Goal: Task Accomplishment & Management: Manage account settings

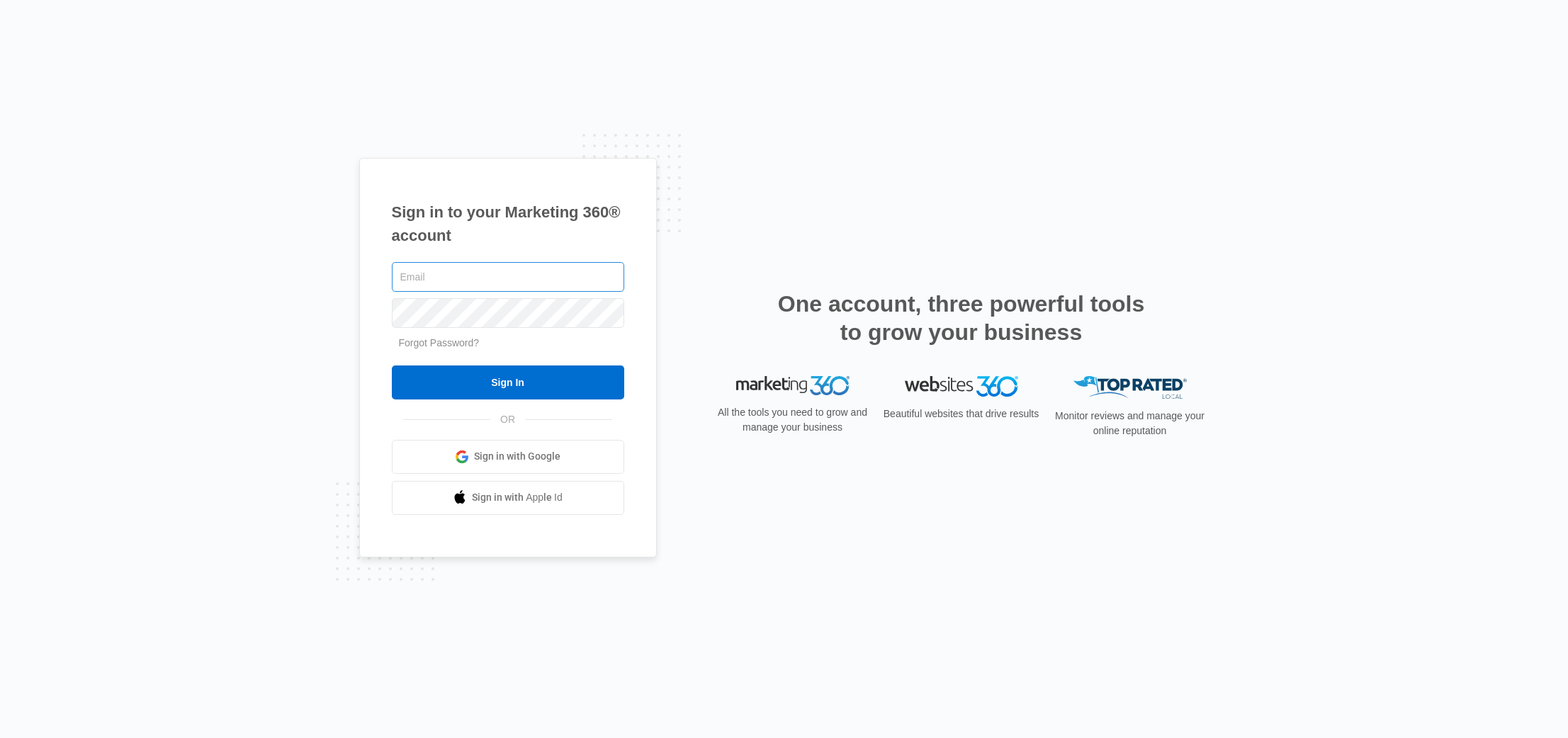
click at [562, 282] on input "text" at bounding box center [508, 277] width 233 height 30
type input "JORDIN@BORESTORATION.COM"
click at [392, 365] on input "Sign In" at bounding box center [508, 382] width 233 height 34
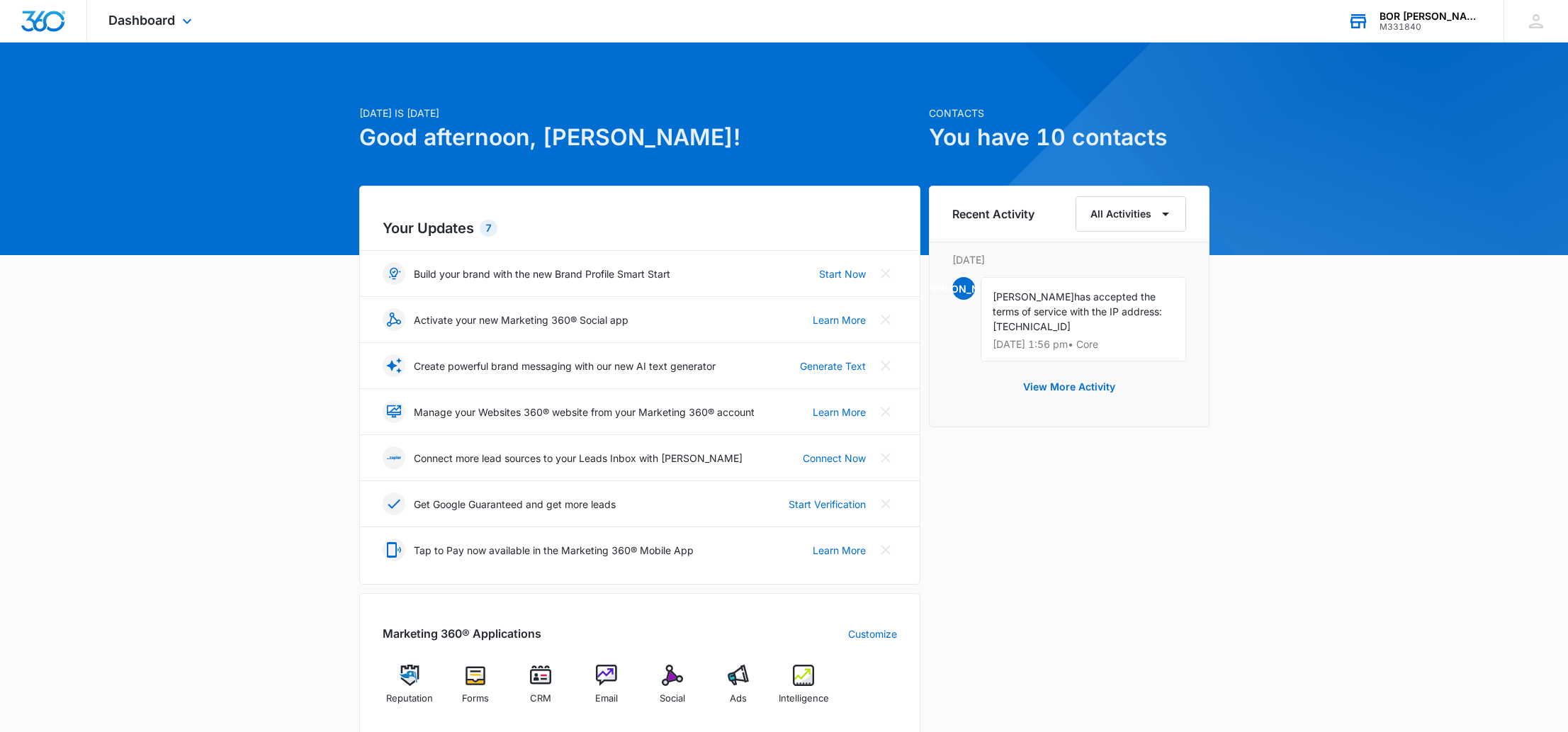
click at [1466, 18] on div "BOR [PERSON_NAME]" at bounding box center [1431, 17] width 104 height 12
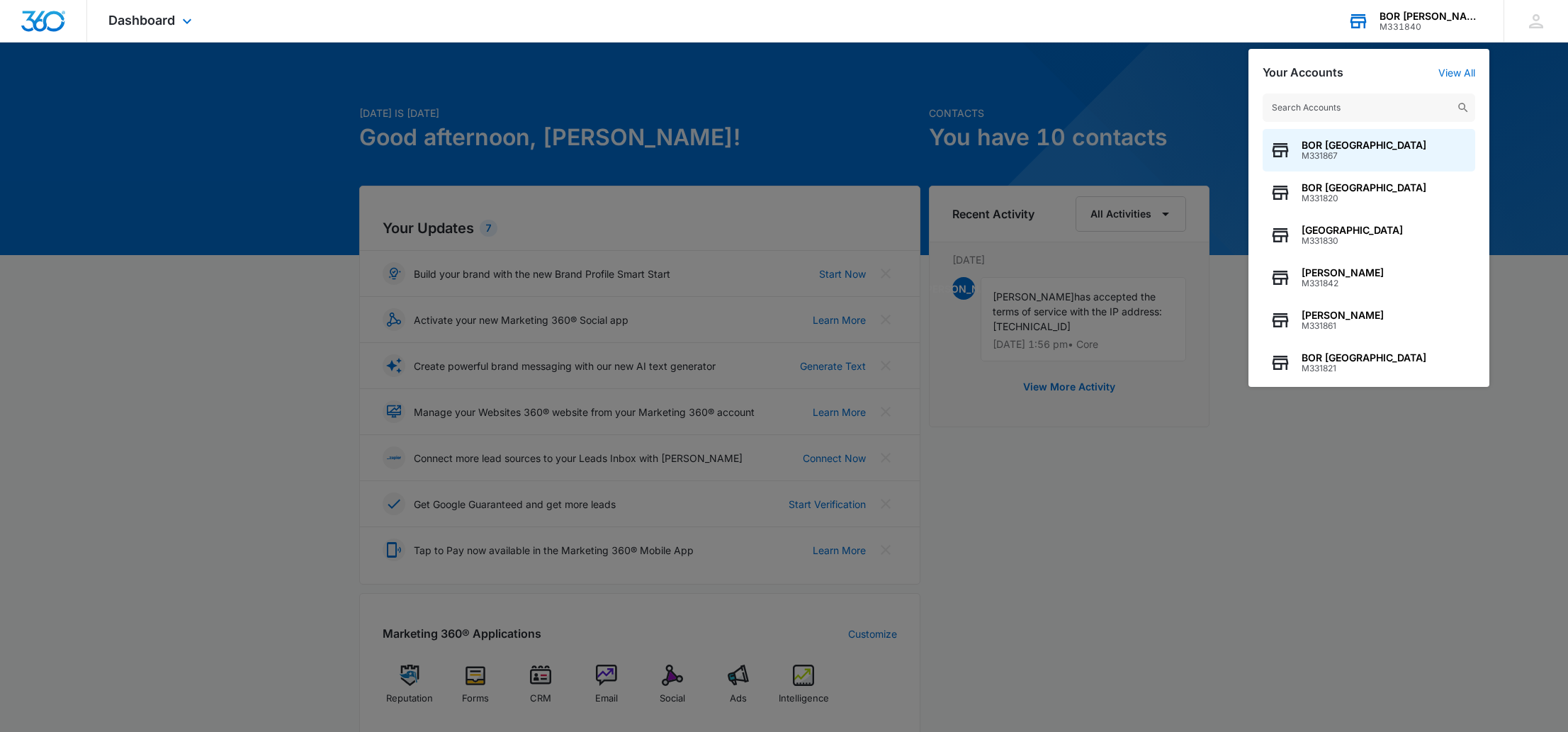
click at [1377, 113] on input "text" at bounding box center [1368, 108] width 213 height 28
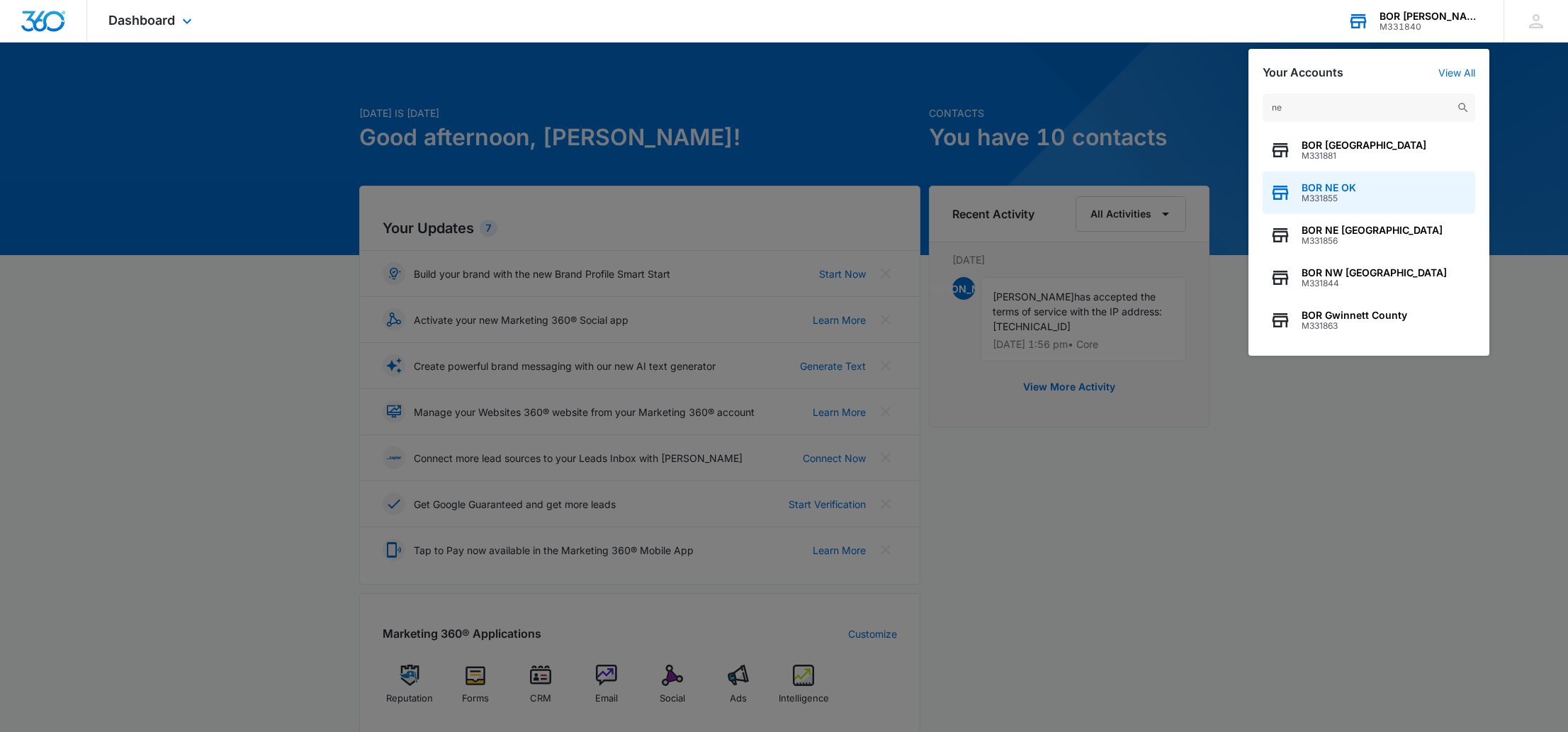
type input "ne"
click at [1399, 190] on div "BOR NE OK M331855" at bounding box center [1368, 192] width 213 height 42
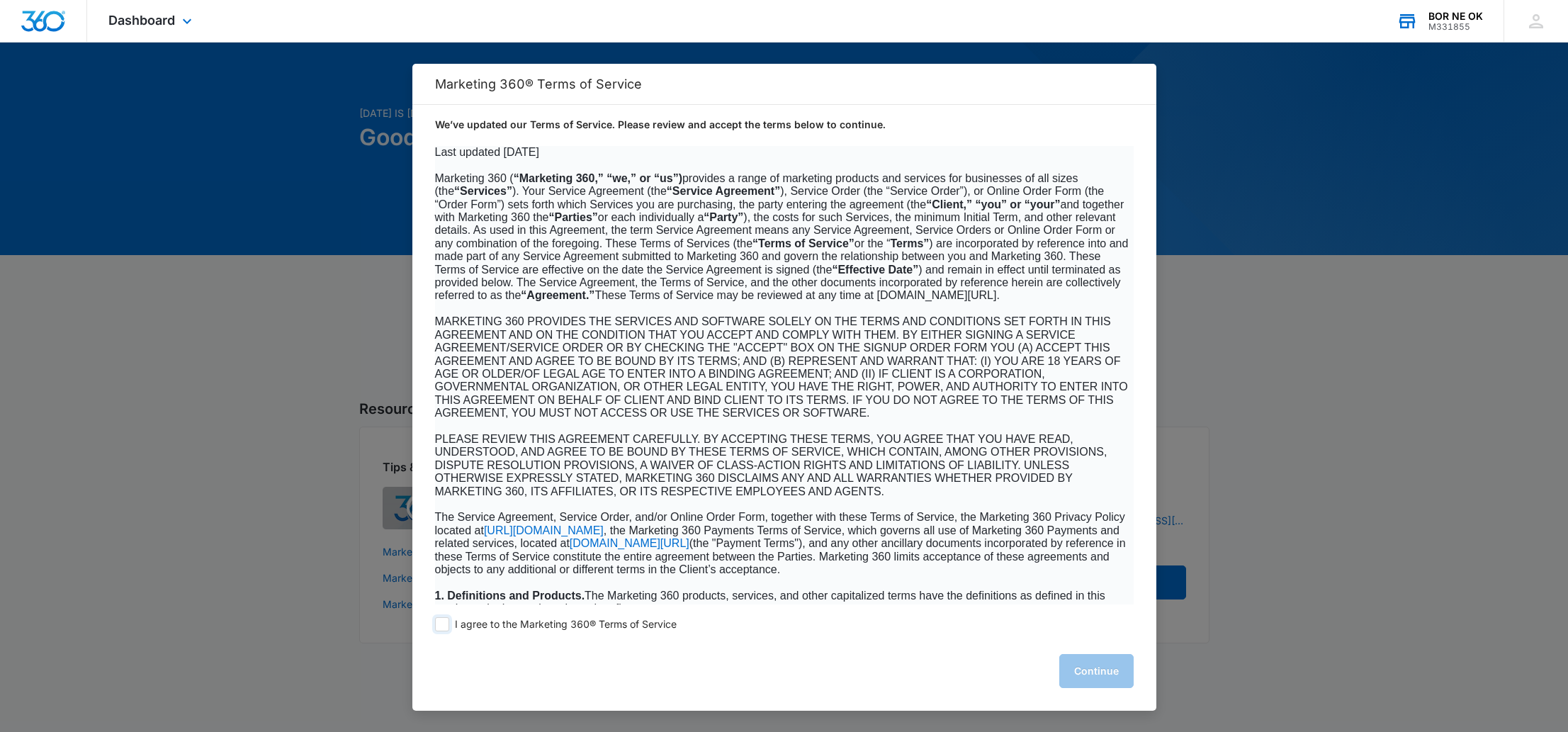
click at [444, 620] on span at bounding box center [441, 624] width 14 height 14
click at [444, 620] on input "I agree to the Marketing 360® Terms of Service" at bounding box center [441, 624] width 14 height 14
checkbox input "true"
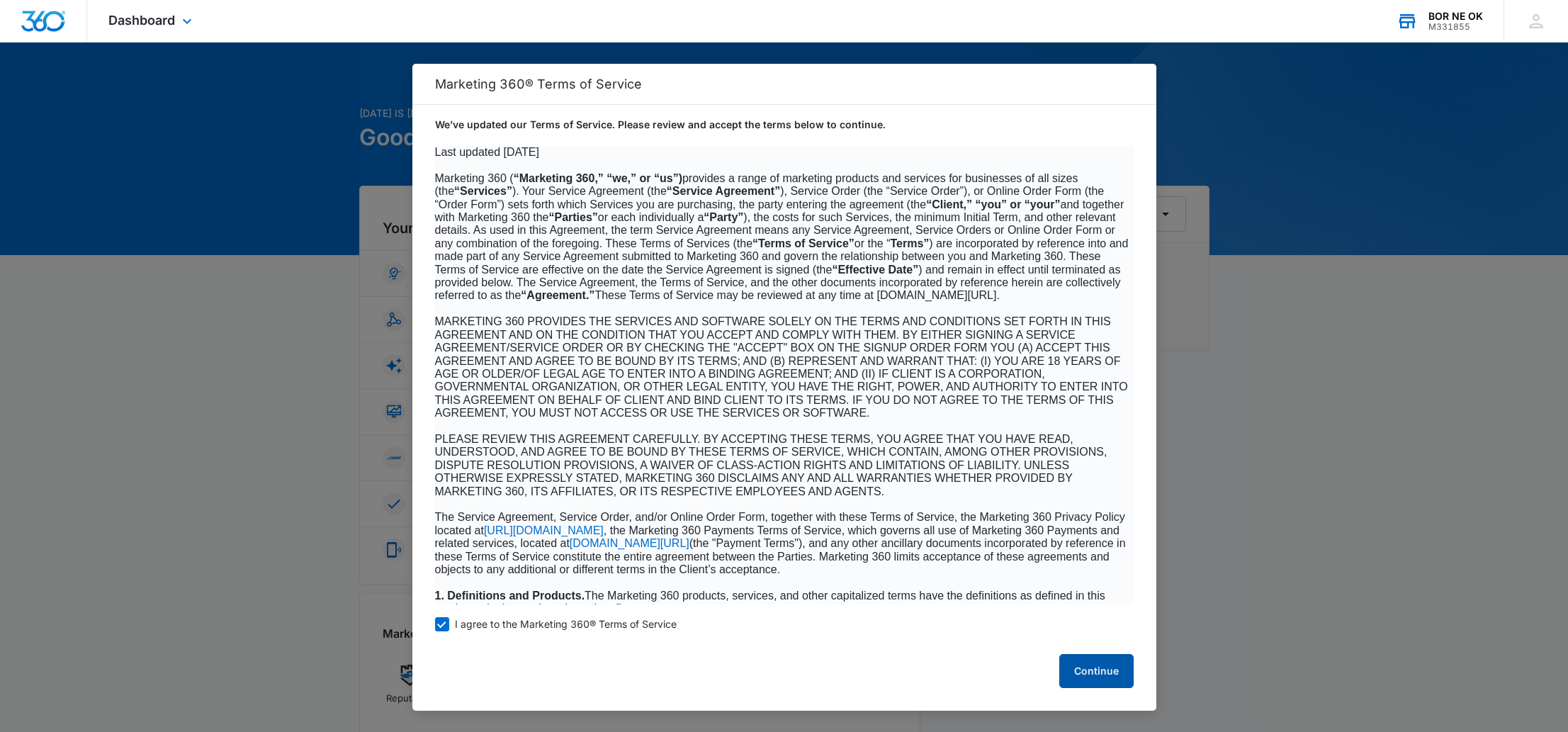
click at [1073, 672] on button "Continue" at bounding box center [1097, 671] width 75 height 34
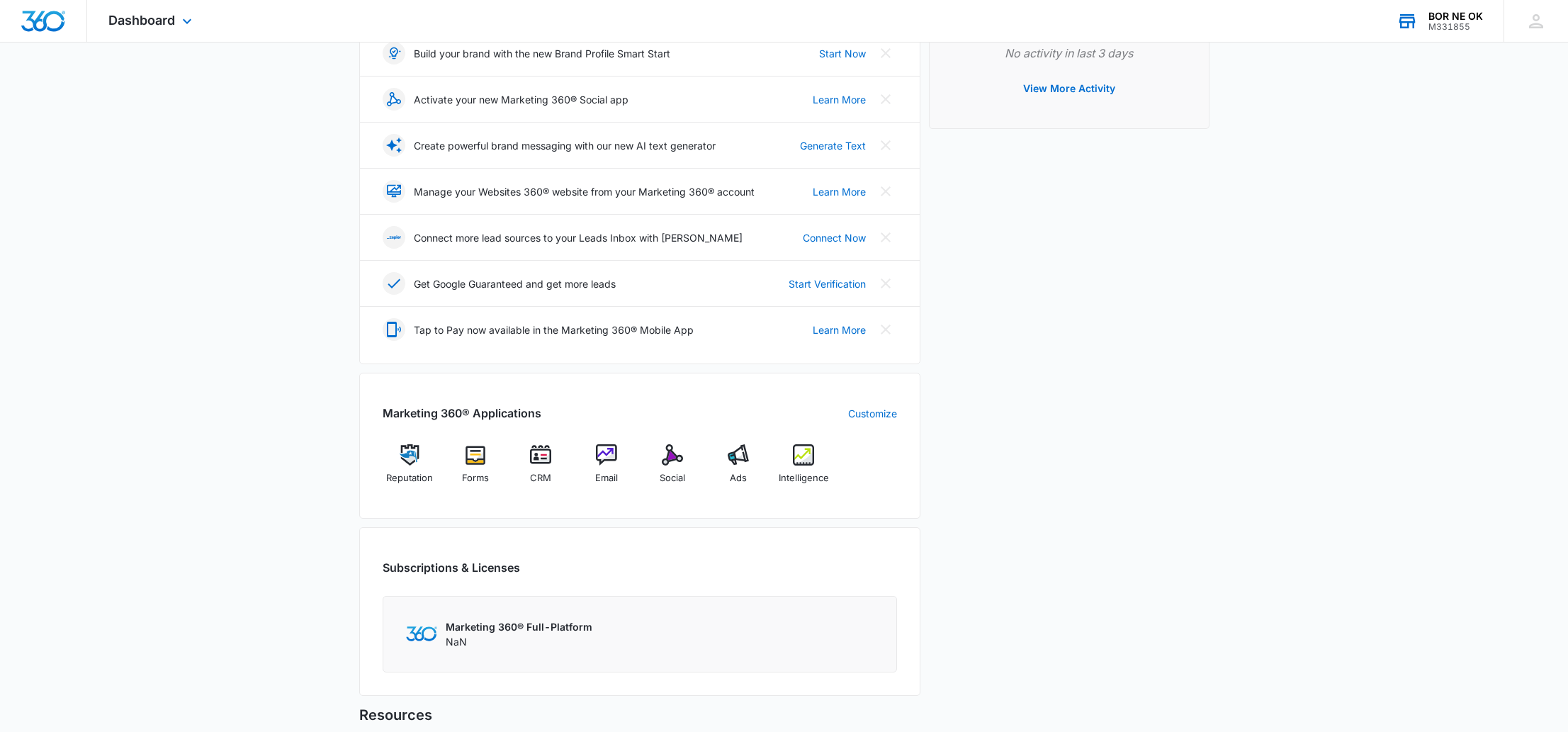
scroll to position [221, 0]
click at [799, 460] on img at bounding box center [803, 455] width 22 height 22
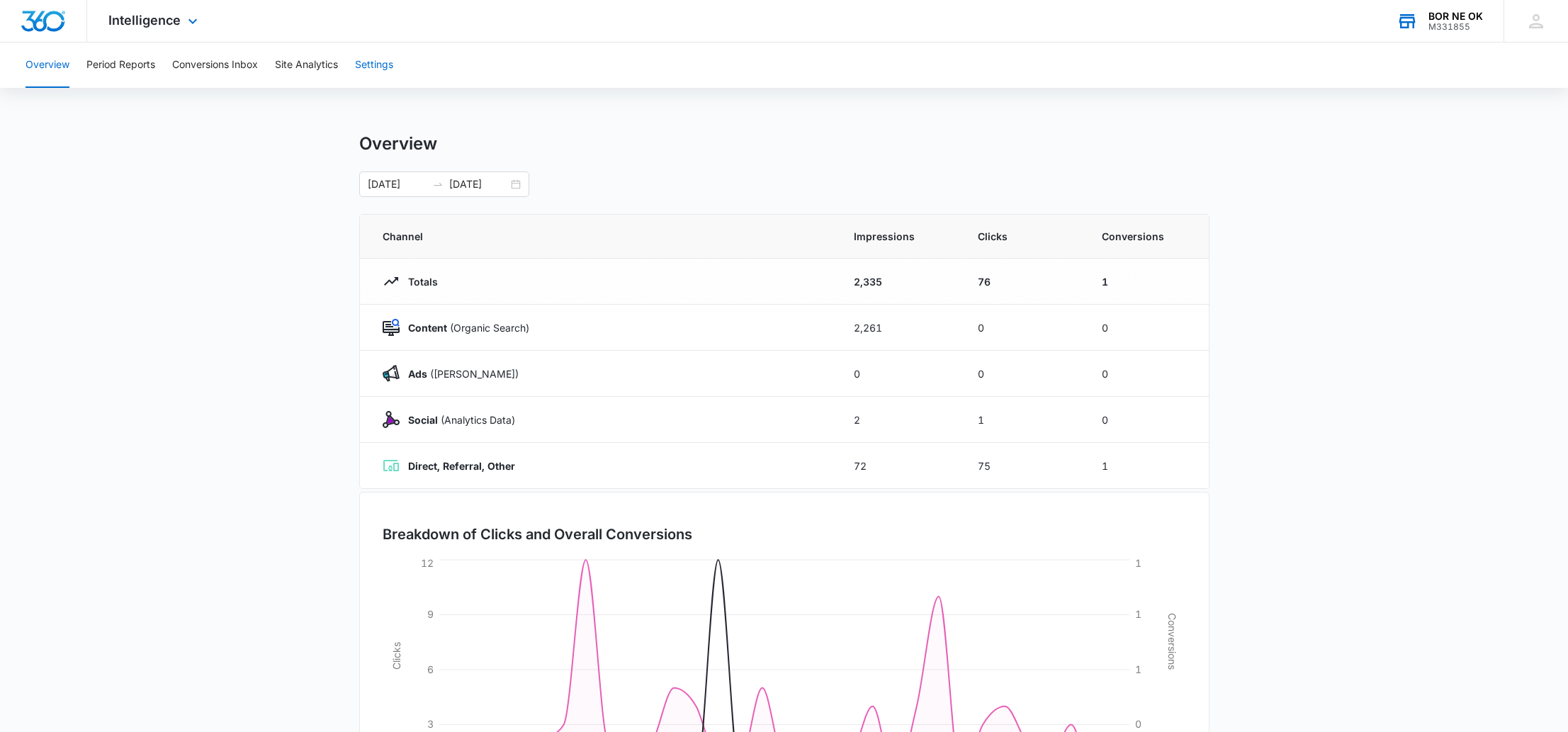
click at [363, 58] on button "Settings" at bounding box center [374, 65] width 38 height 46
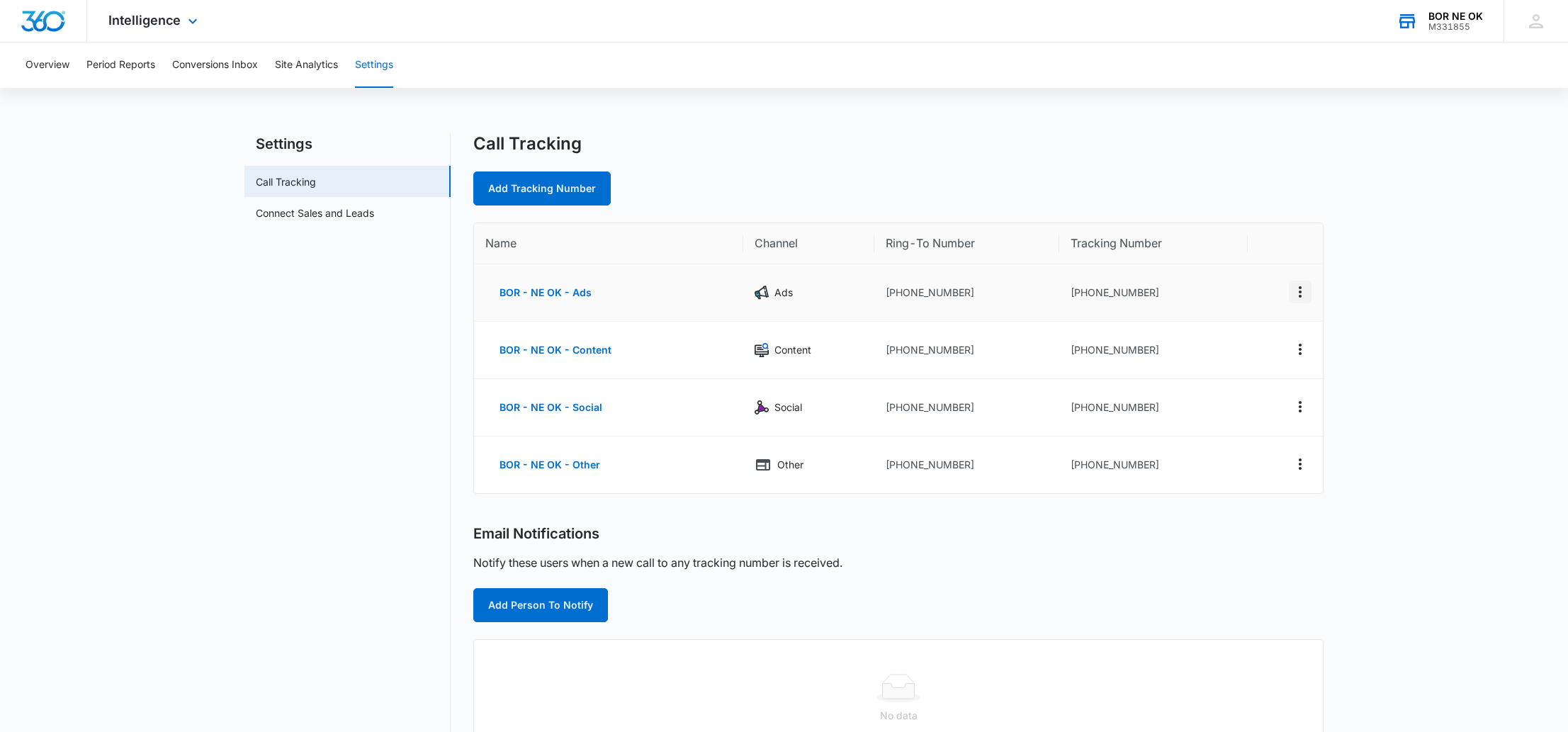
drag, startPoint x: 1298, startPoint y: 291, endPoint x: 1286, endPoint y: 292, distance: 12.0
click at [1294, 291] on icon "Actions" at bounding box center [1300, 291] width 17 height 17
click at [1257, 282] on button "Edit" at bounding box center [1242, 282] width 81 height 22
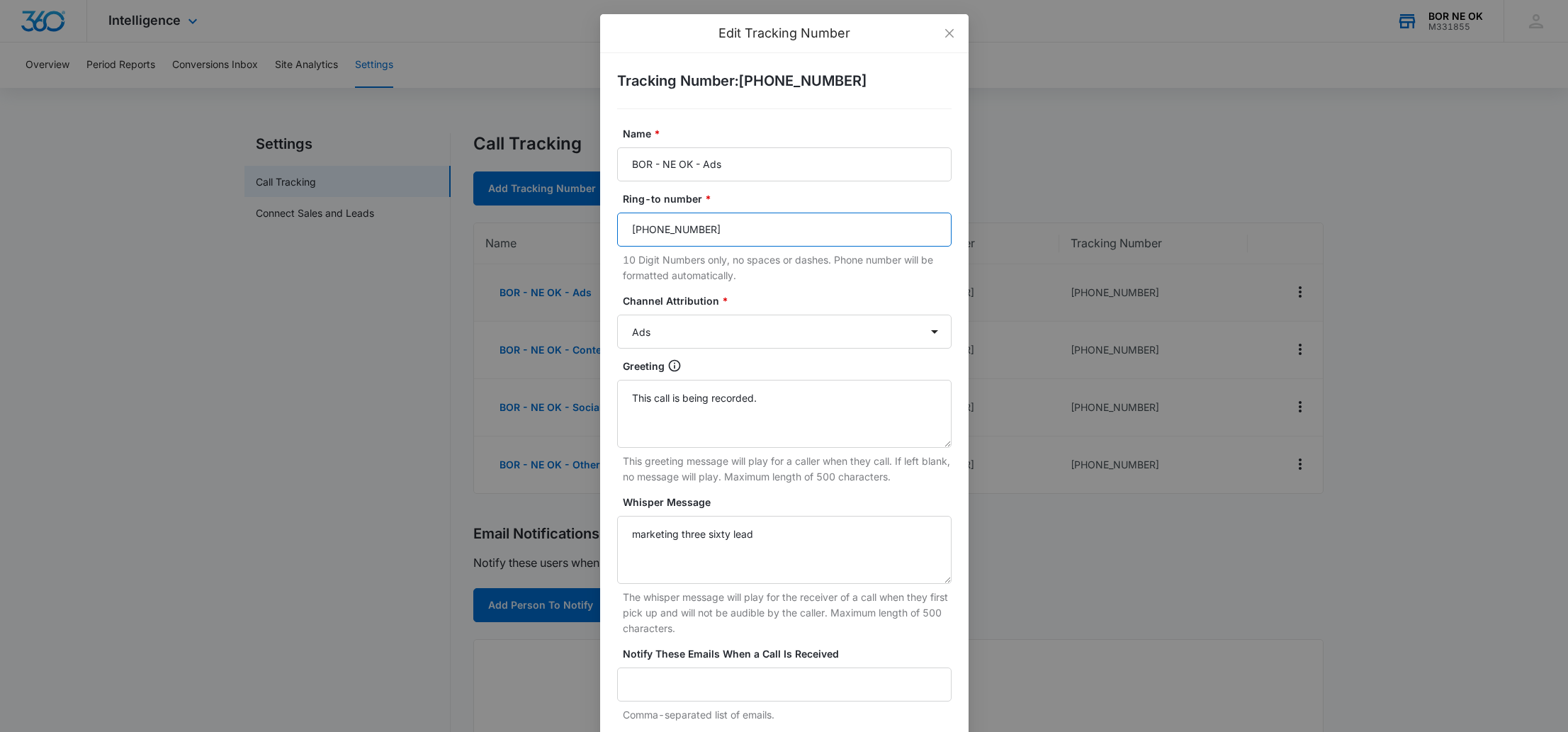
click at [770, 233] on input "[PHONE_NUMBER]" at bounding box center [784, 229] width 335 height 34
click at [737, 232] on input "9187292837" at bounding box center [784, 229] width 335 height 34
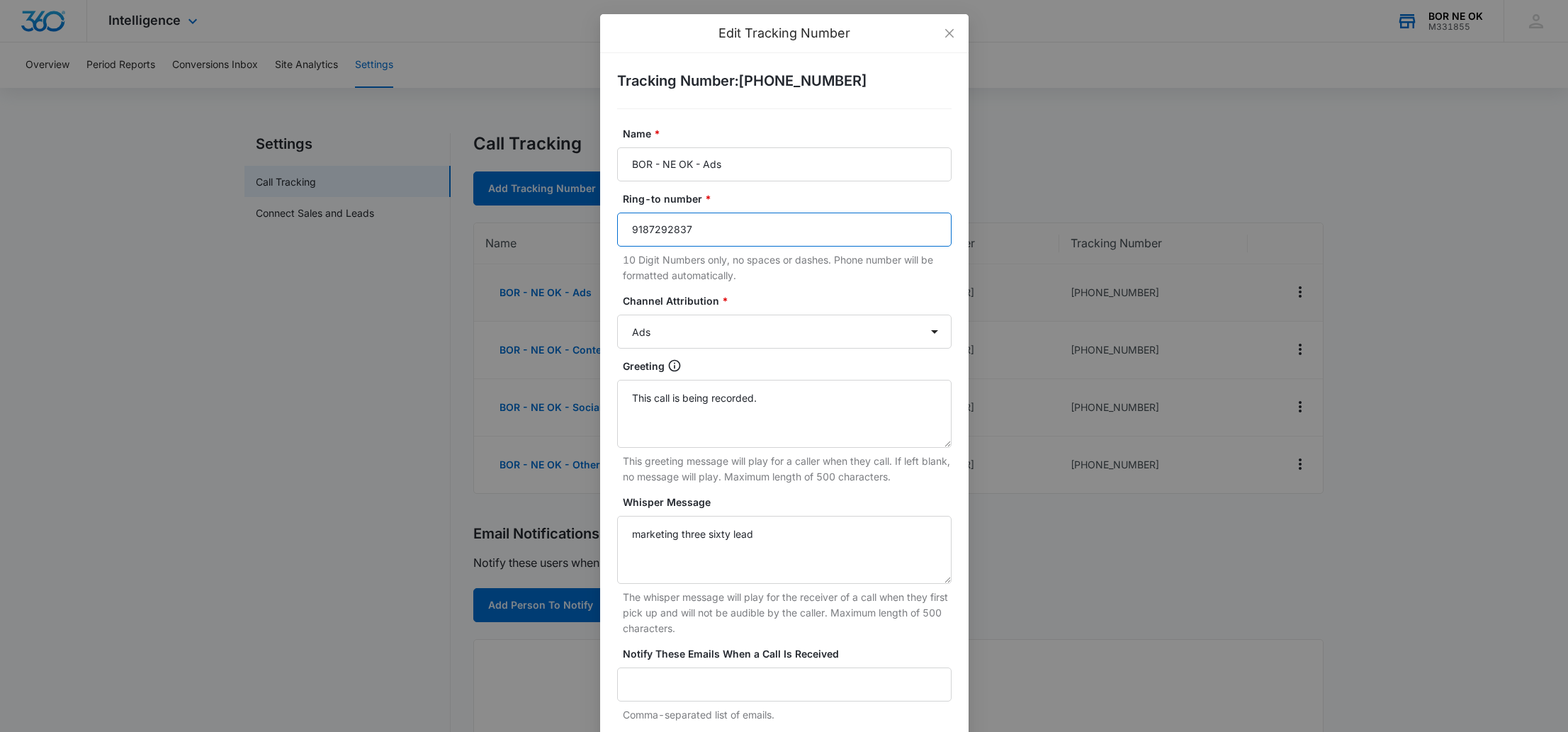
click at [737, 232] on input "9187292837" at bounding box center [784, 229] width 335 height 34
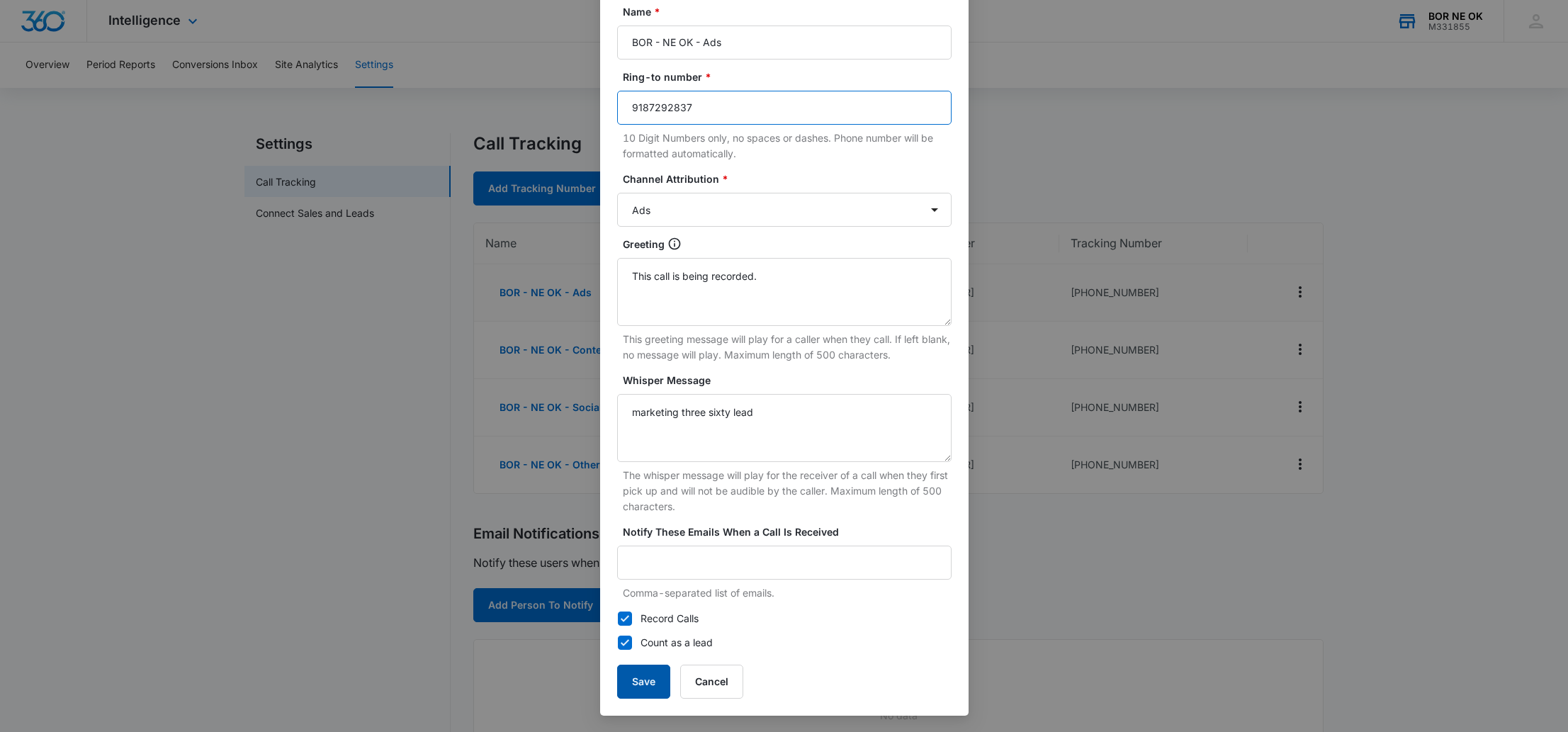
type input "9187292837"
click at [644, 684] on button "Save" at bounding box center [644, 681] width 53 height 34
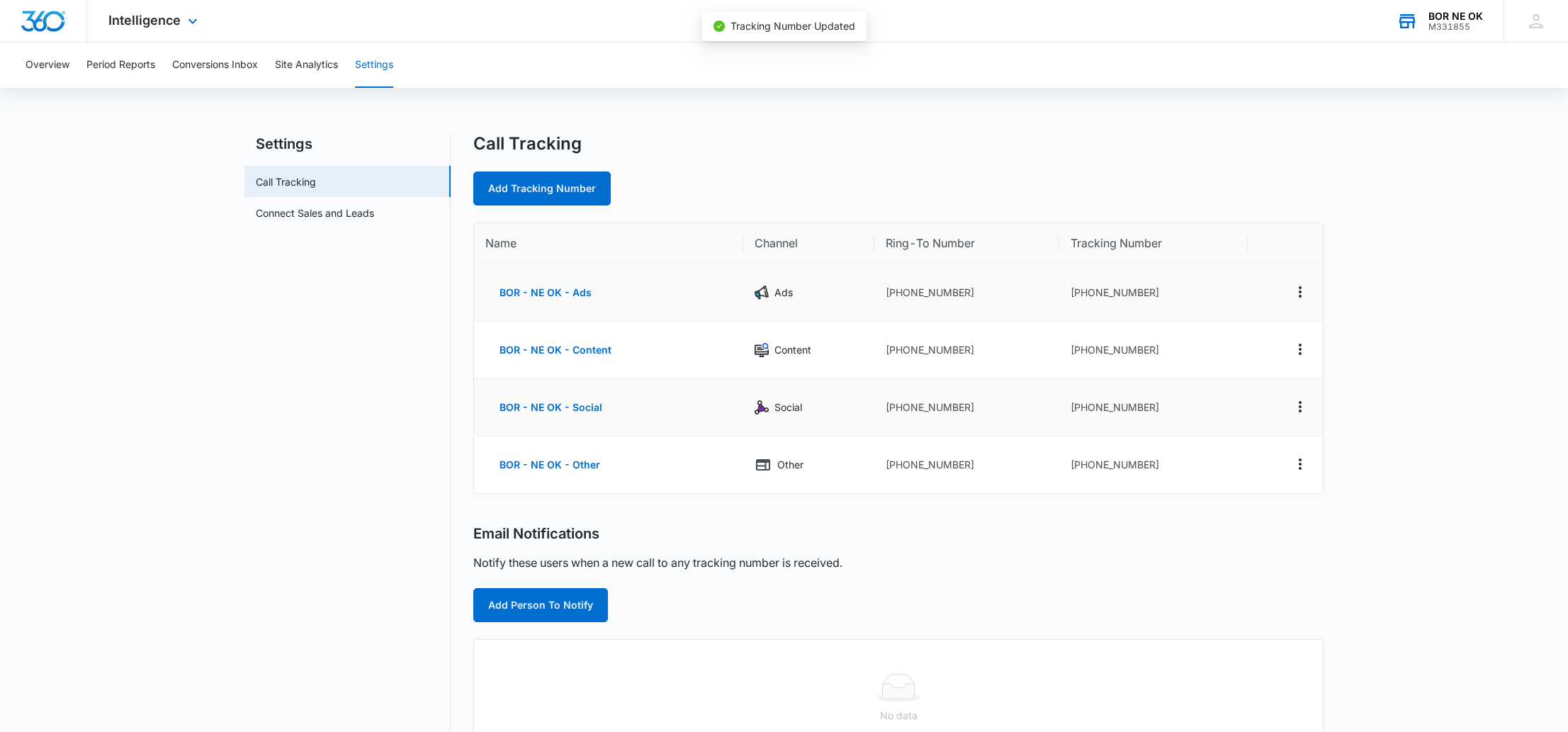
scroll to position [7, 0]
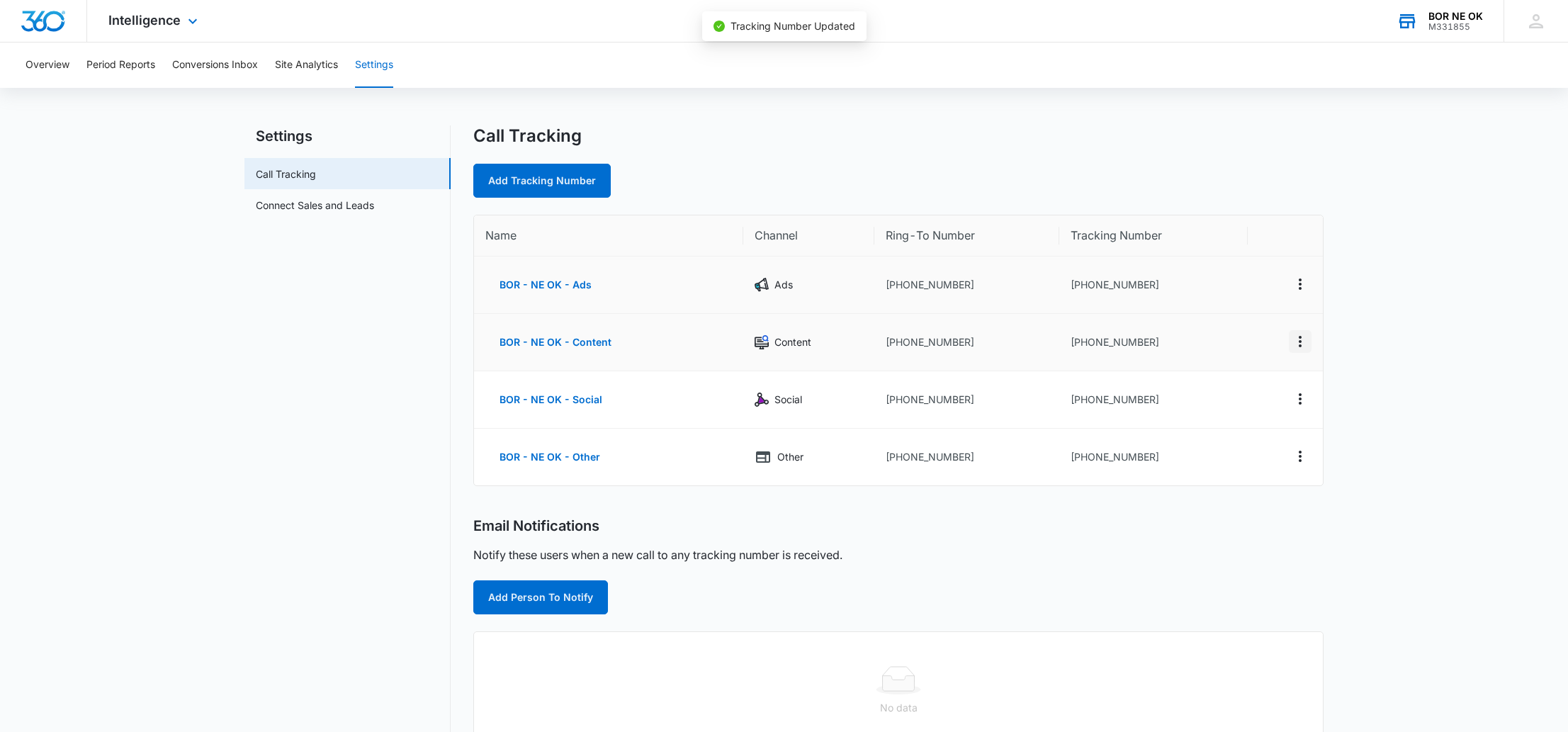
click at [1302, 344] on icon "Actions" at bounding box center [1300, 341] width 17 height 17
click at [1247, 331] on div "Edit" at bounding box center [1233, 331] width 30 height 10
select select "CONTENT"
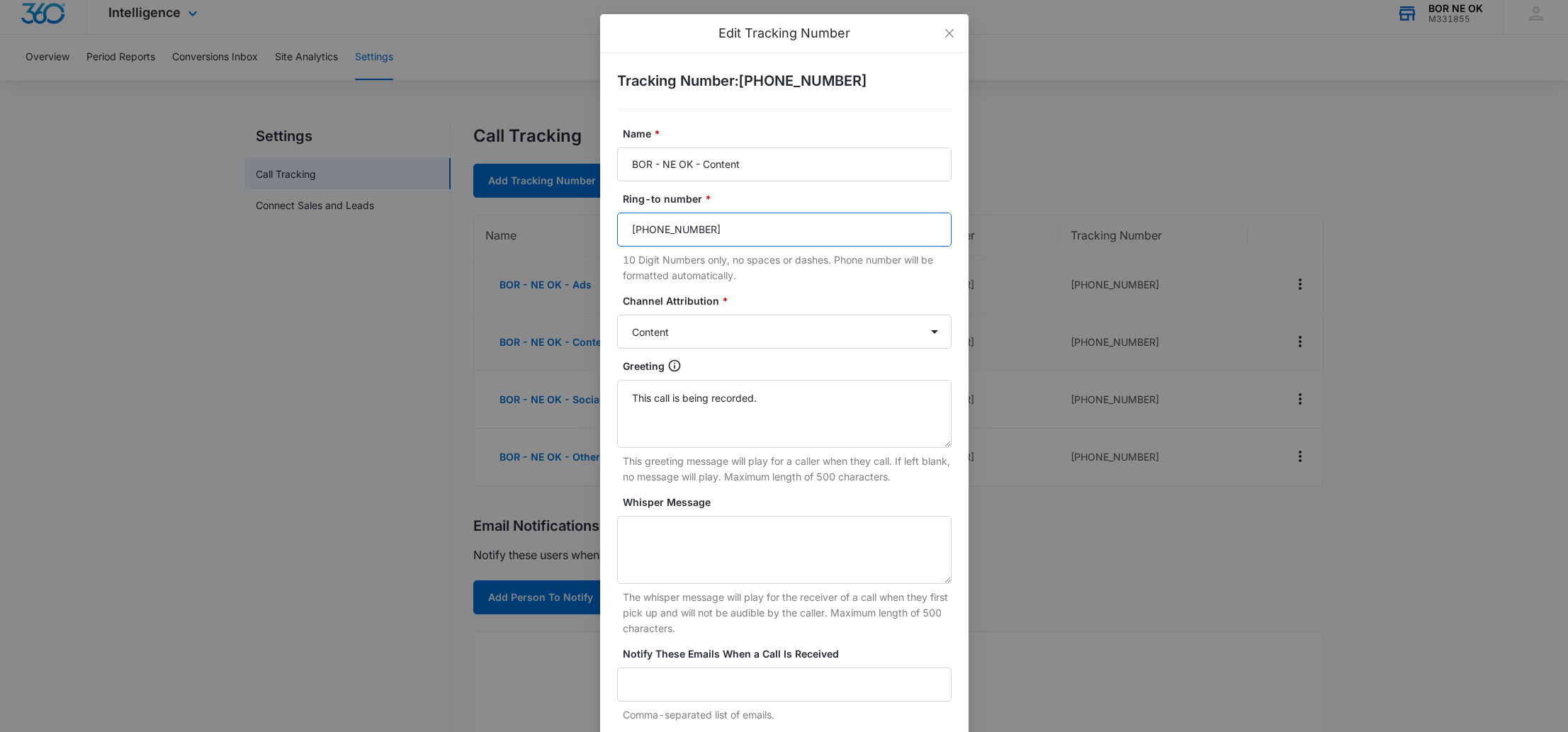
click at [731, 230] on input "[PHONE_NUMBER]" at bounding box center [784, 229] width 335 height 34
paste input "9187292837"
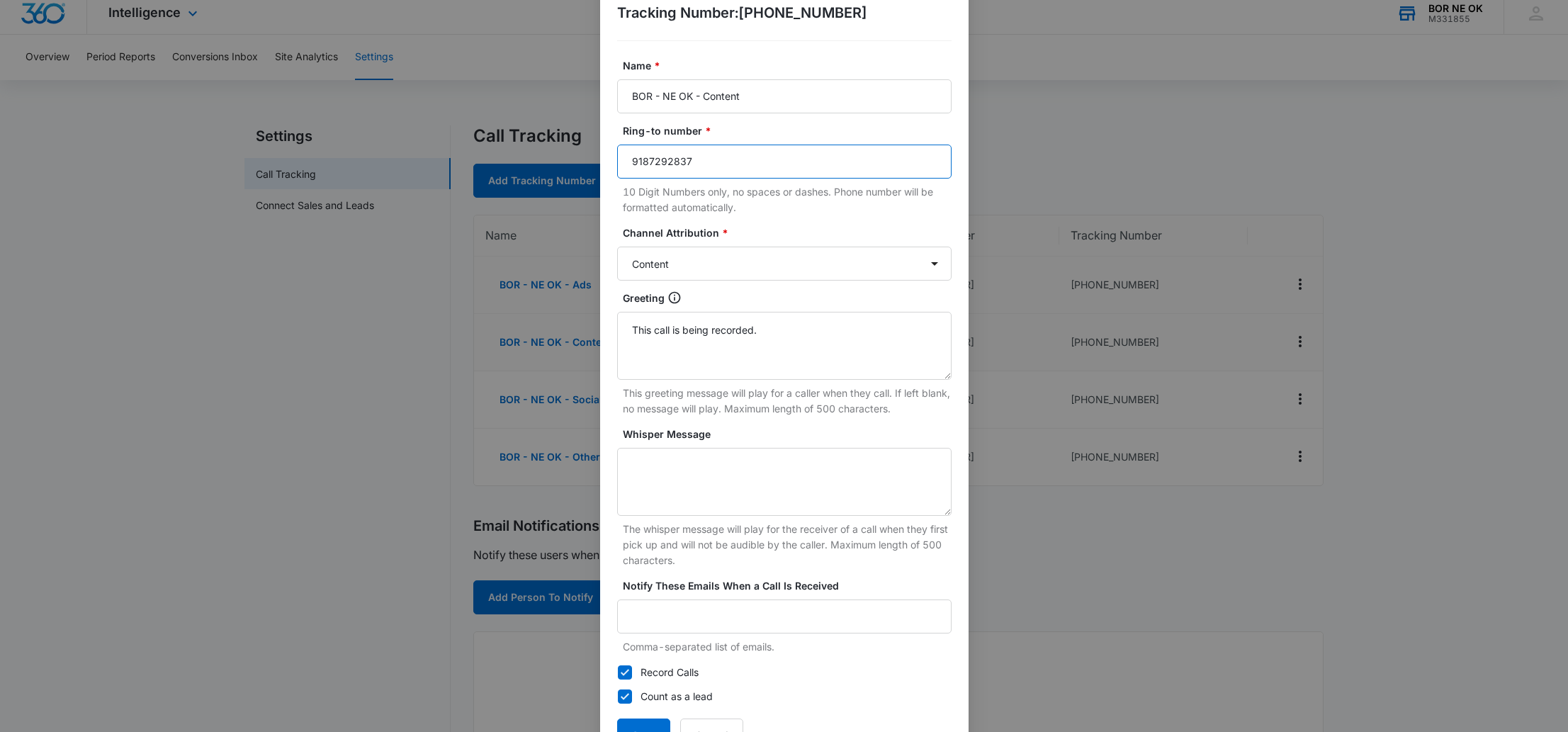
scroll to position [103, 0]
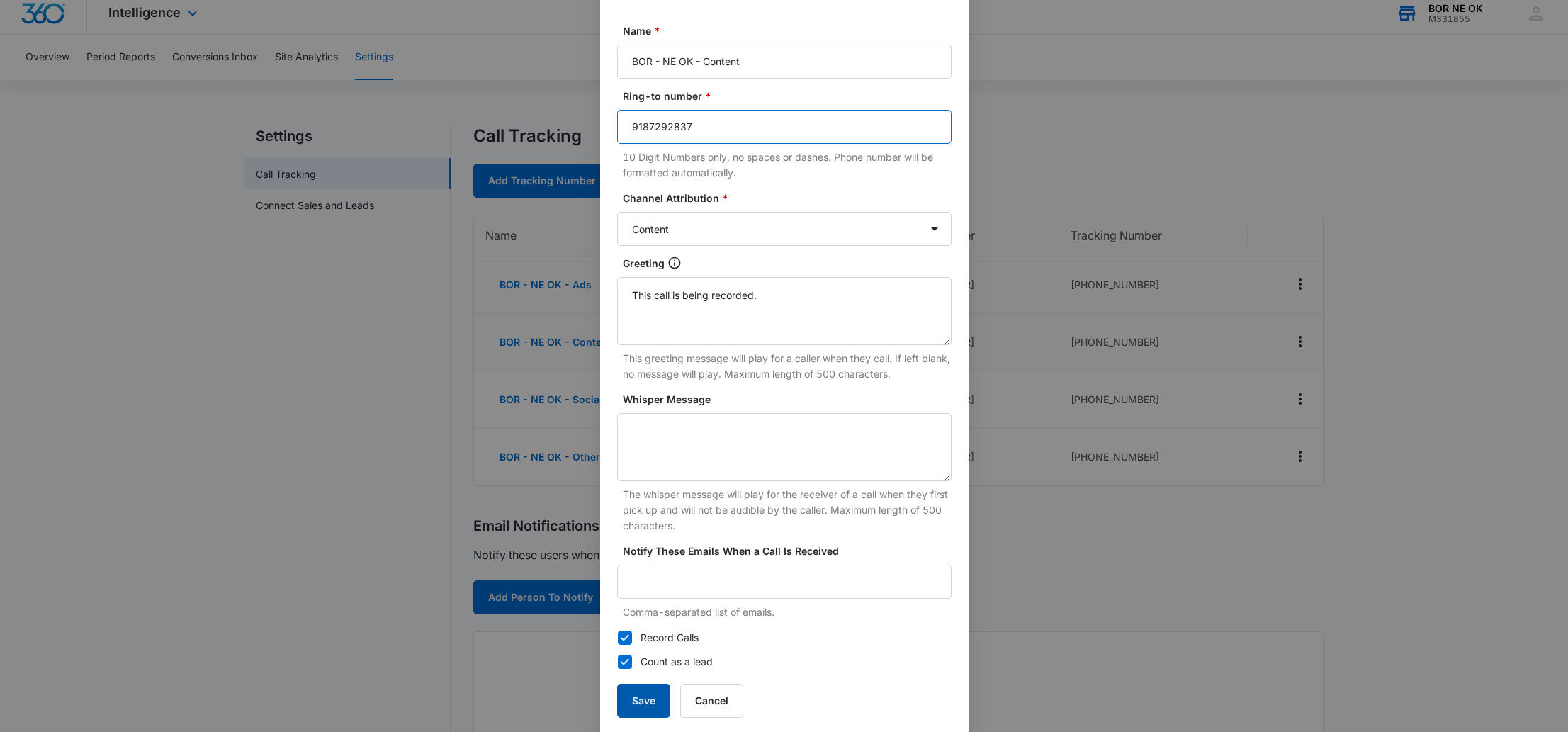
type input "9187292837"
click at [652, 700] on button "Save" at bounding box center [644, 701] width 53 height 34
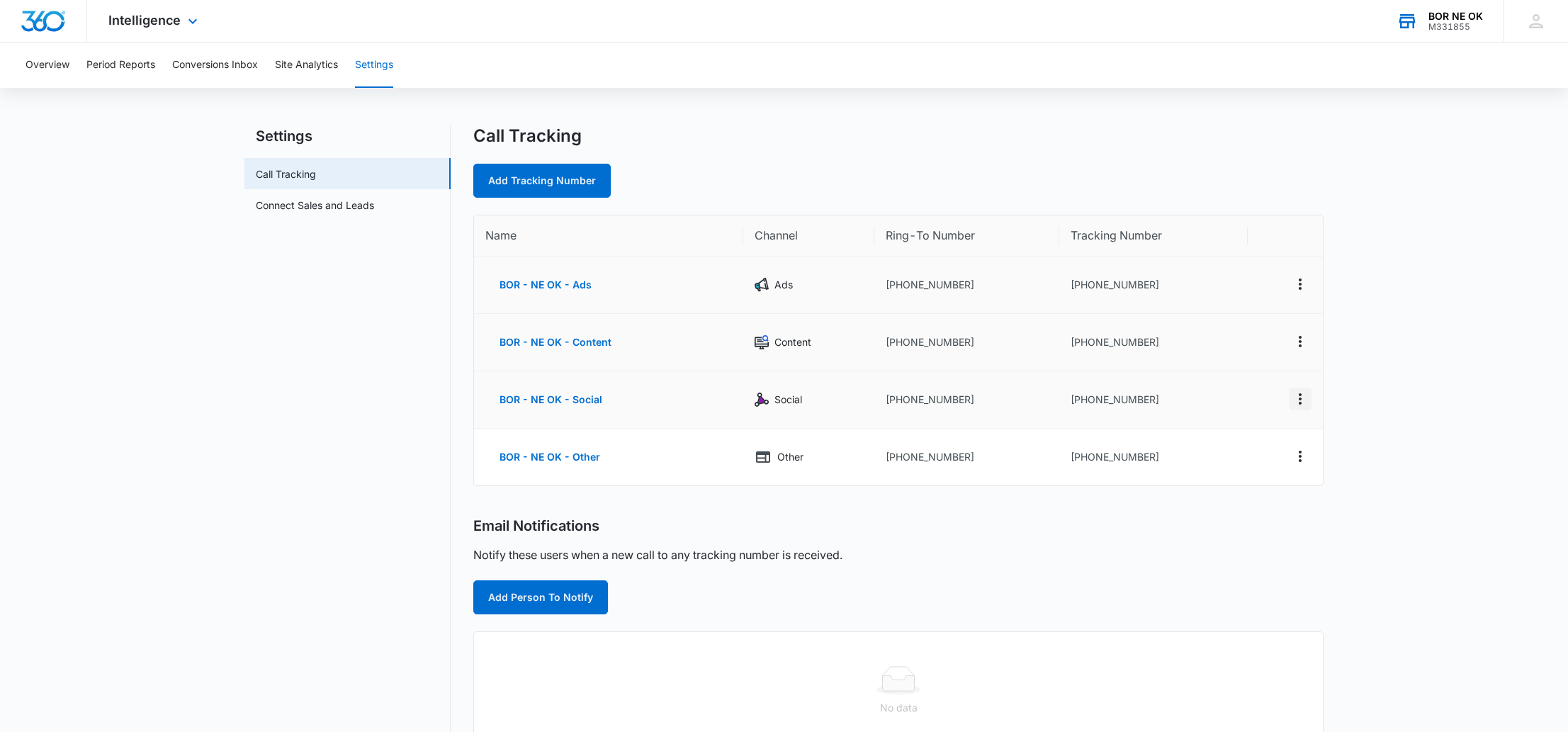
click at [1298, 401] on icon "Actions" at bounding box center [1300, 398] width 17 height 17
click at [1231, 388] on div "Edit" at bounding box center [1233, 388] width 30 height 10
select select "SOCIAL"
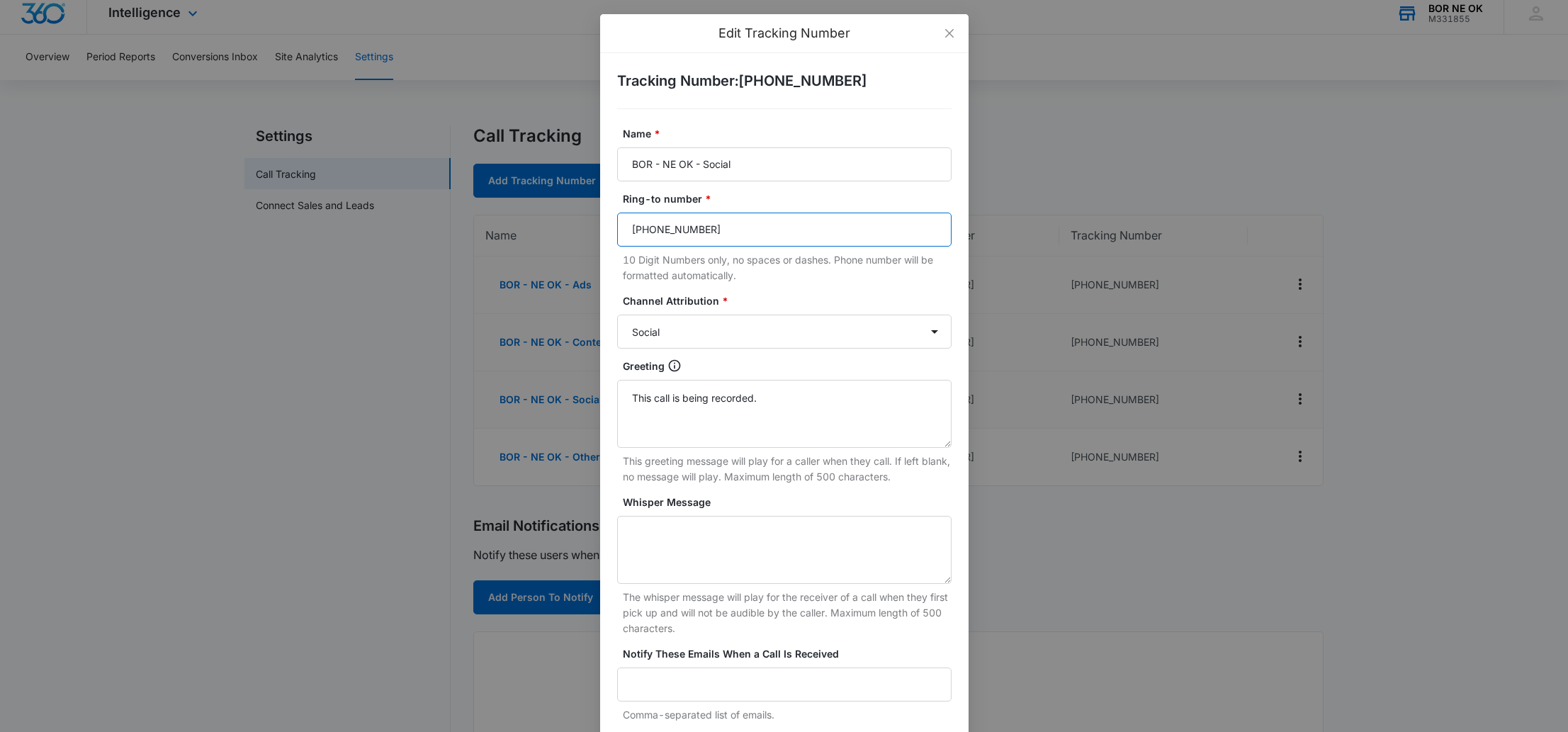
click at [759, 230] on input "[PHONE_NUMBER]" at bounding box center [784, 229] width 335 height 34
paste input "9187292837"
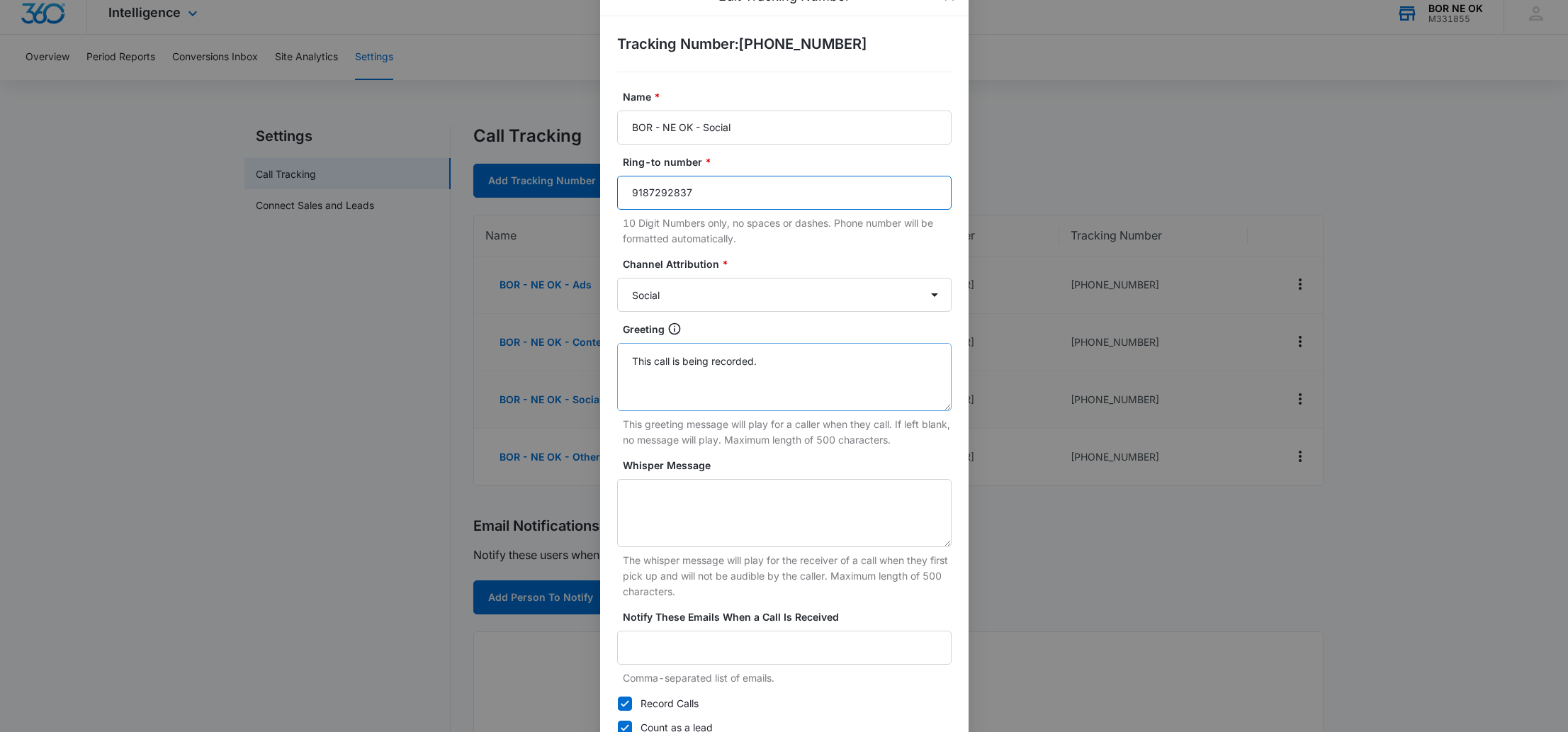
scroll to position [123, 0]
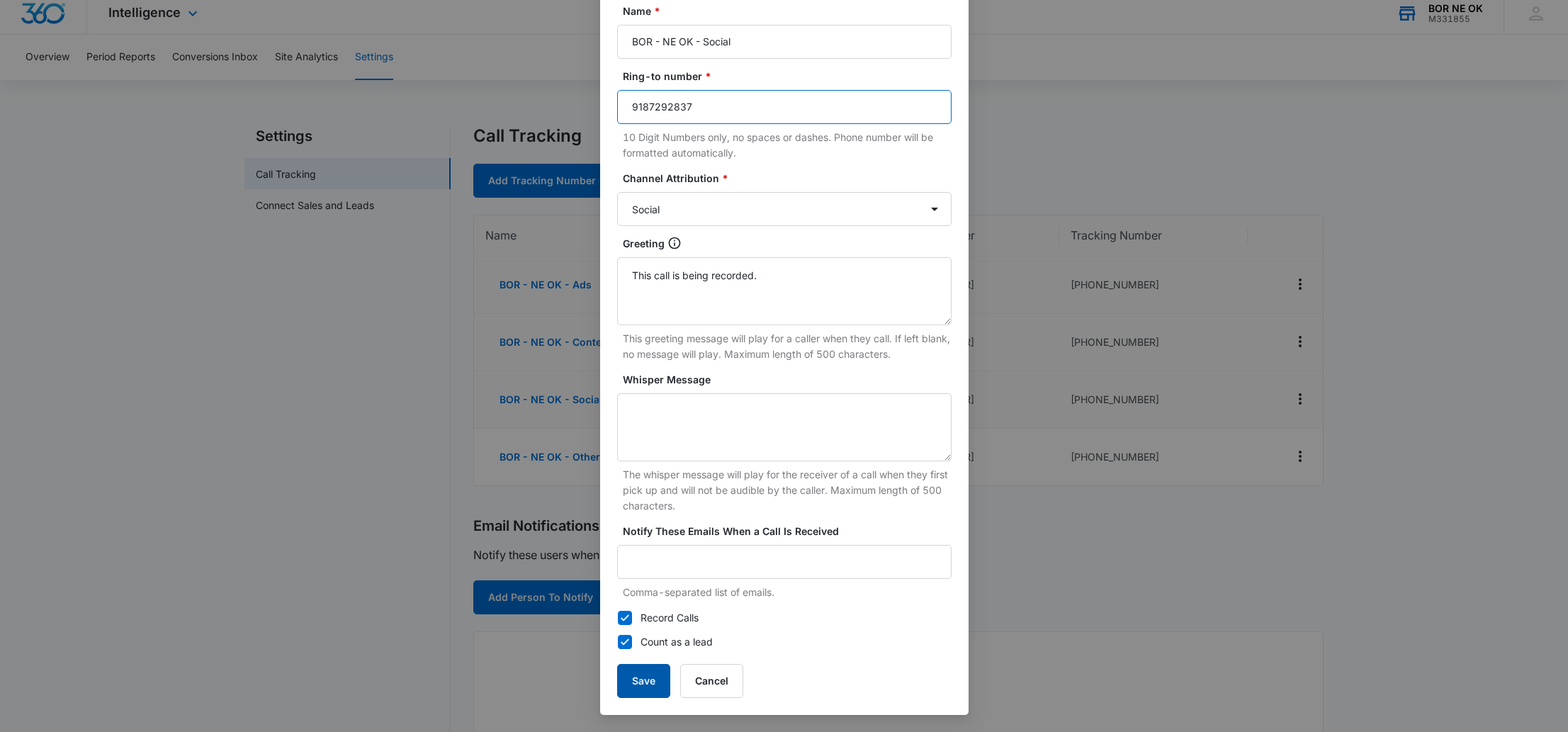
type input "9187292837"
click at [639, 677] on button "Save" at bounding box center [644, 681] width 53 height 34
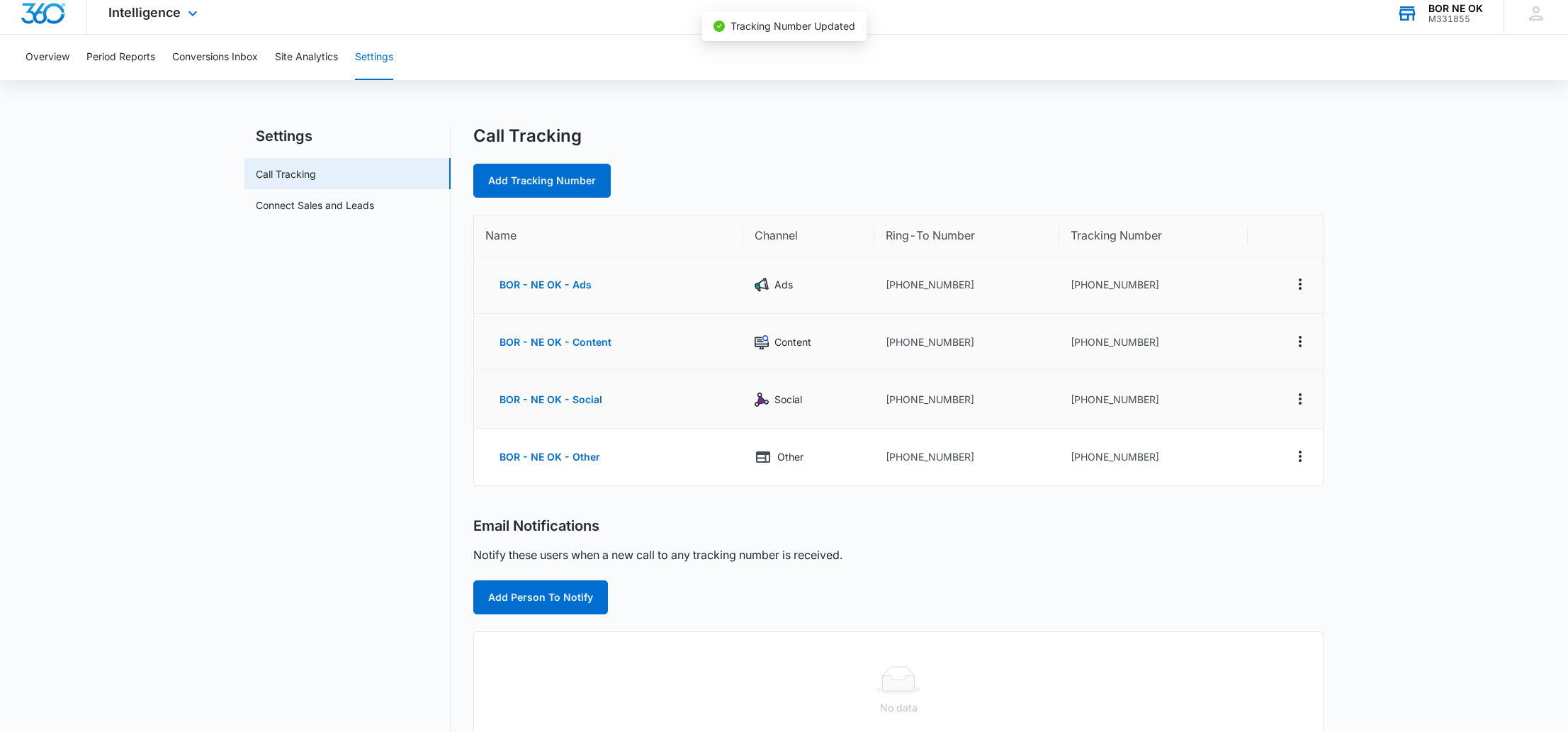
scroll to position [108, 0]
click at [1299, 448] on icon "Actions" at bounding box center [1300, 456] width 17 height 17
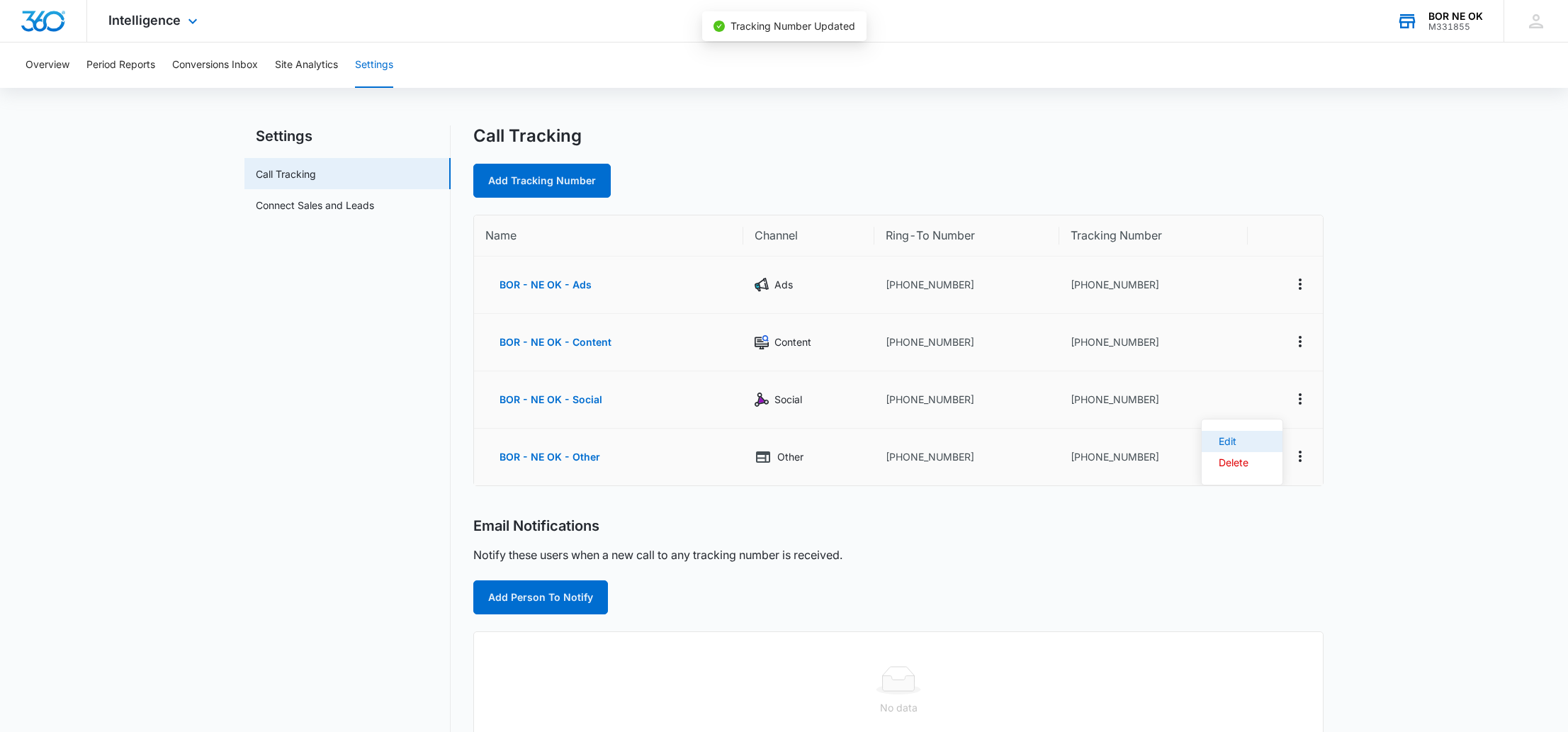
click at [1239, 439] on div "Edit" at bounding box center [1233, 441] width 30 height 10
select select "OTHER"
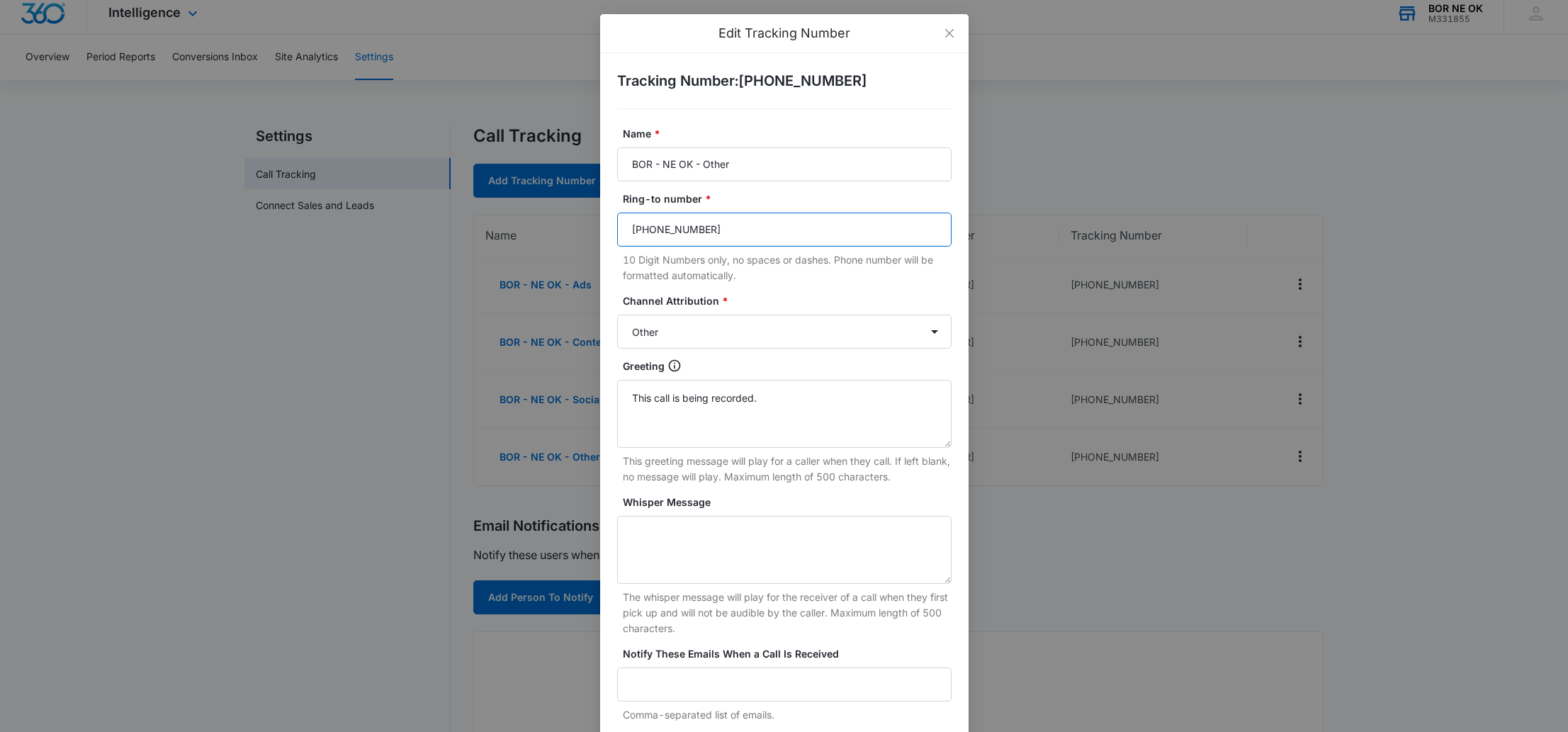
click at [642, 233] on input "[PHONE_NUMBER]" at bounding box center [784, 229] width 335 height 34
paste input "9187292837"
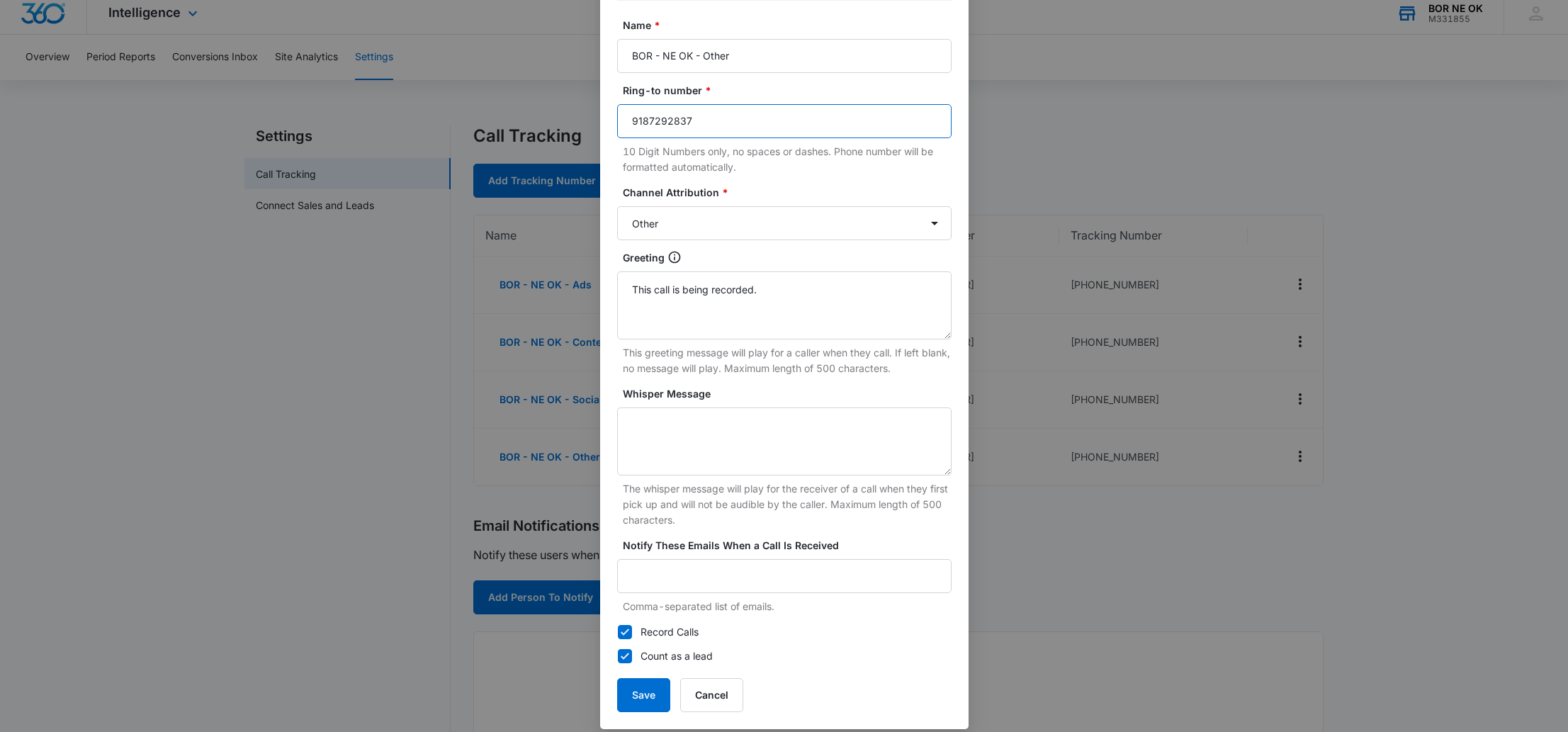
scroll to position [112, 0]
type input "9187292837"
click at [639, 683] on button "Save" at bounding box center [644, 691] width 53 height 34
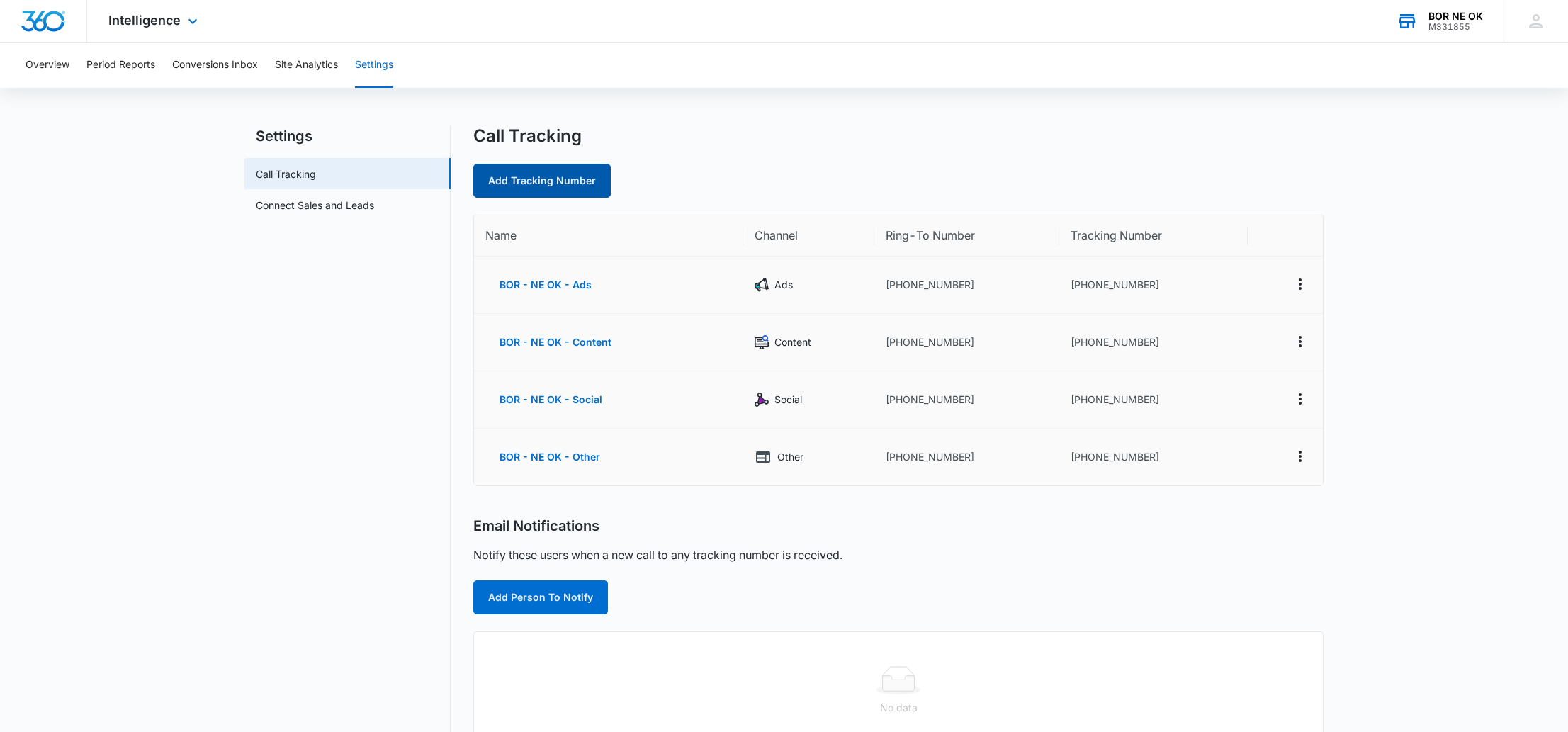
scroll to position [0, 0]
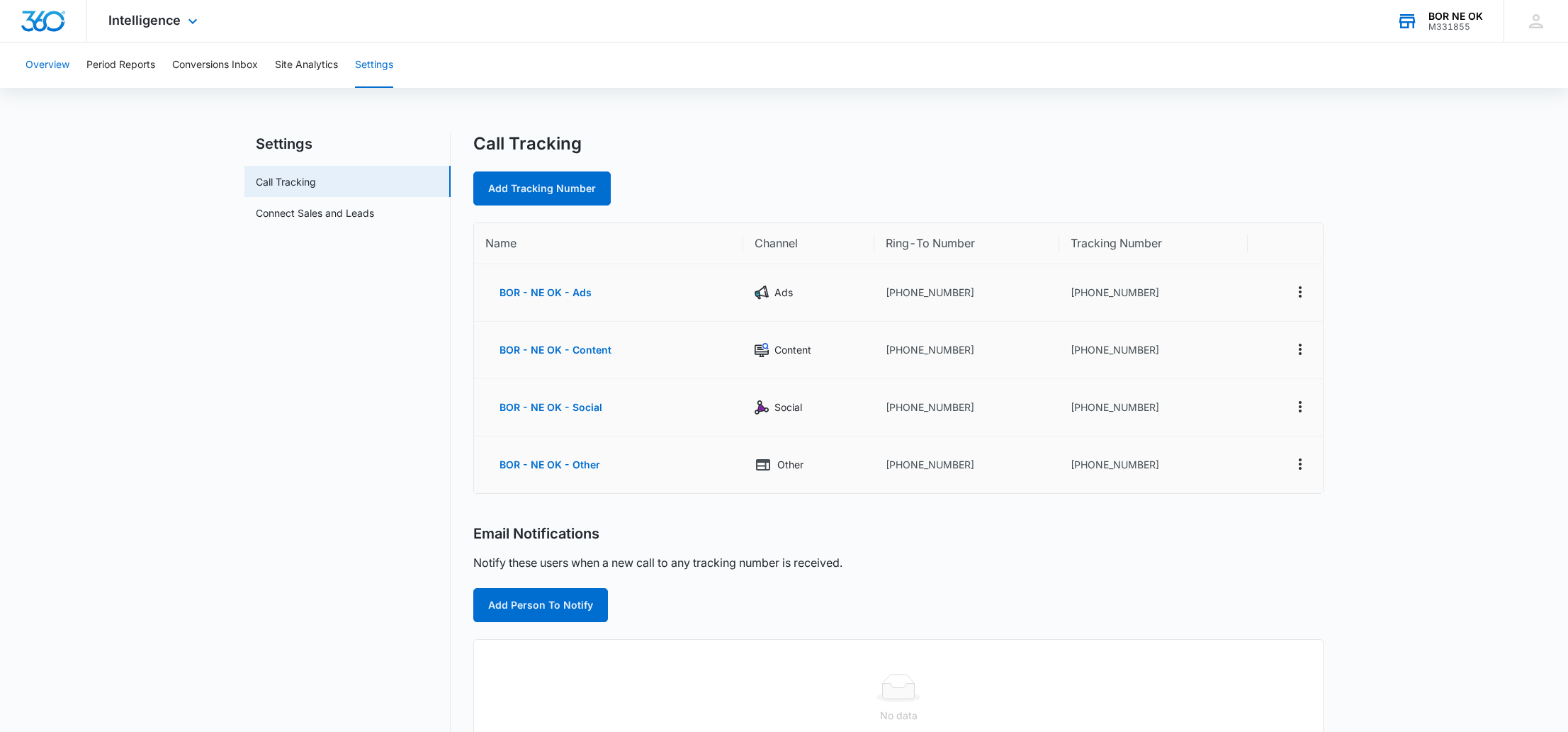
click at [46, 65] on button "Overview" at bounding box center [47, 65] width 44 height 46
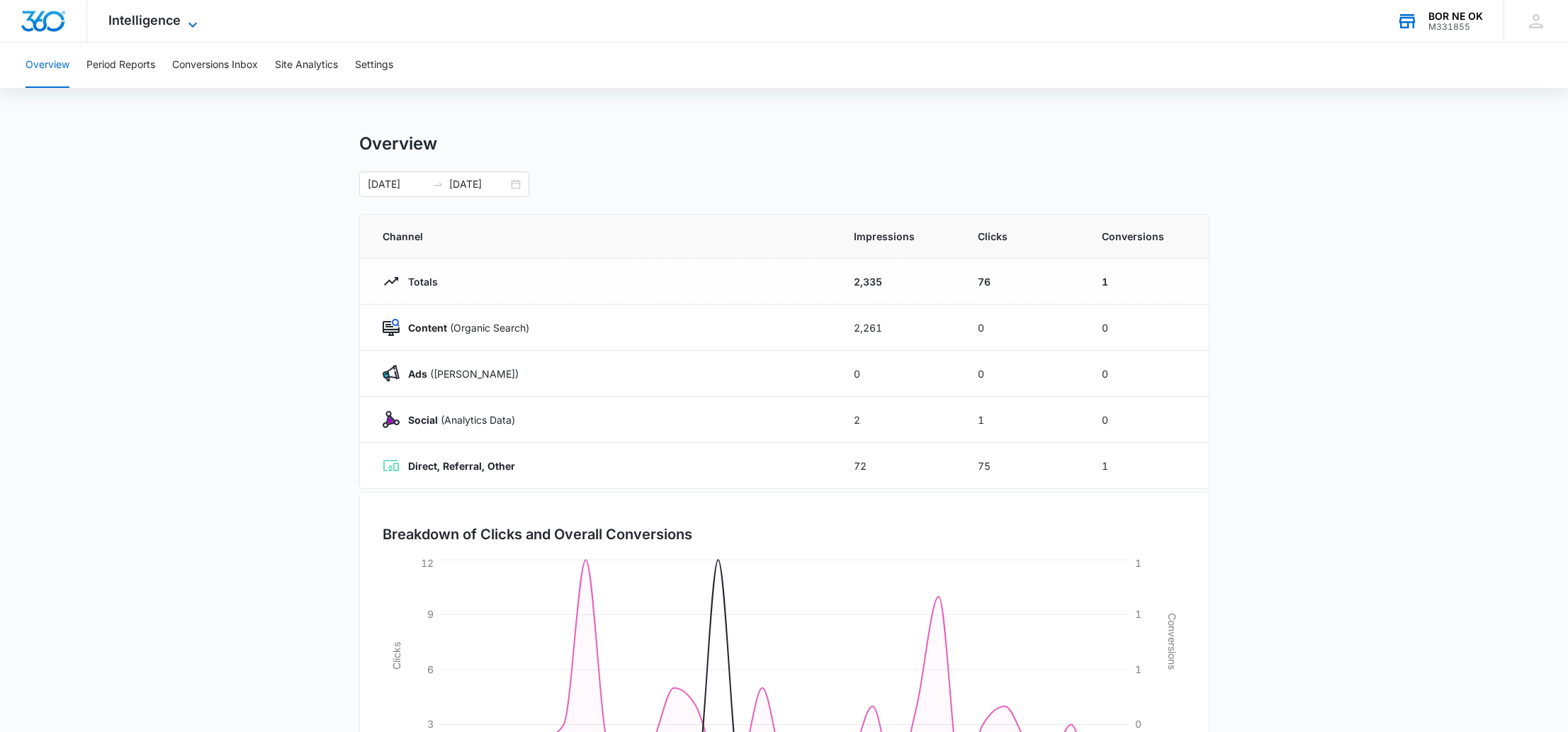
scroll to position [4, 0]
click at [156, 18] on span "Intelligence" at bounding box center [144, 20] width 72 height 15
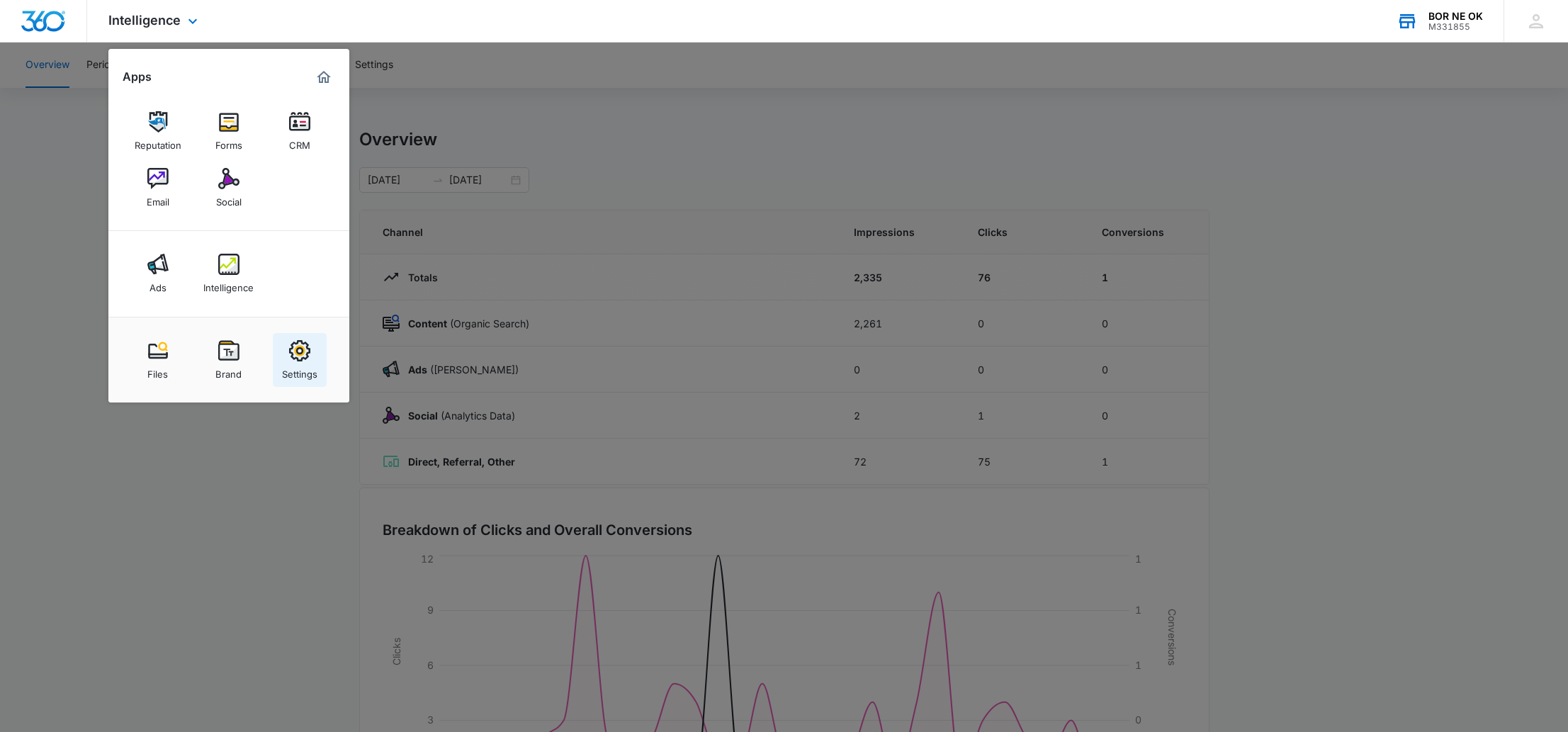
click at [302, 356] on img at bounding box center [300, 351] width 22 height 22
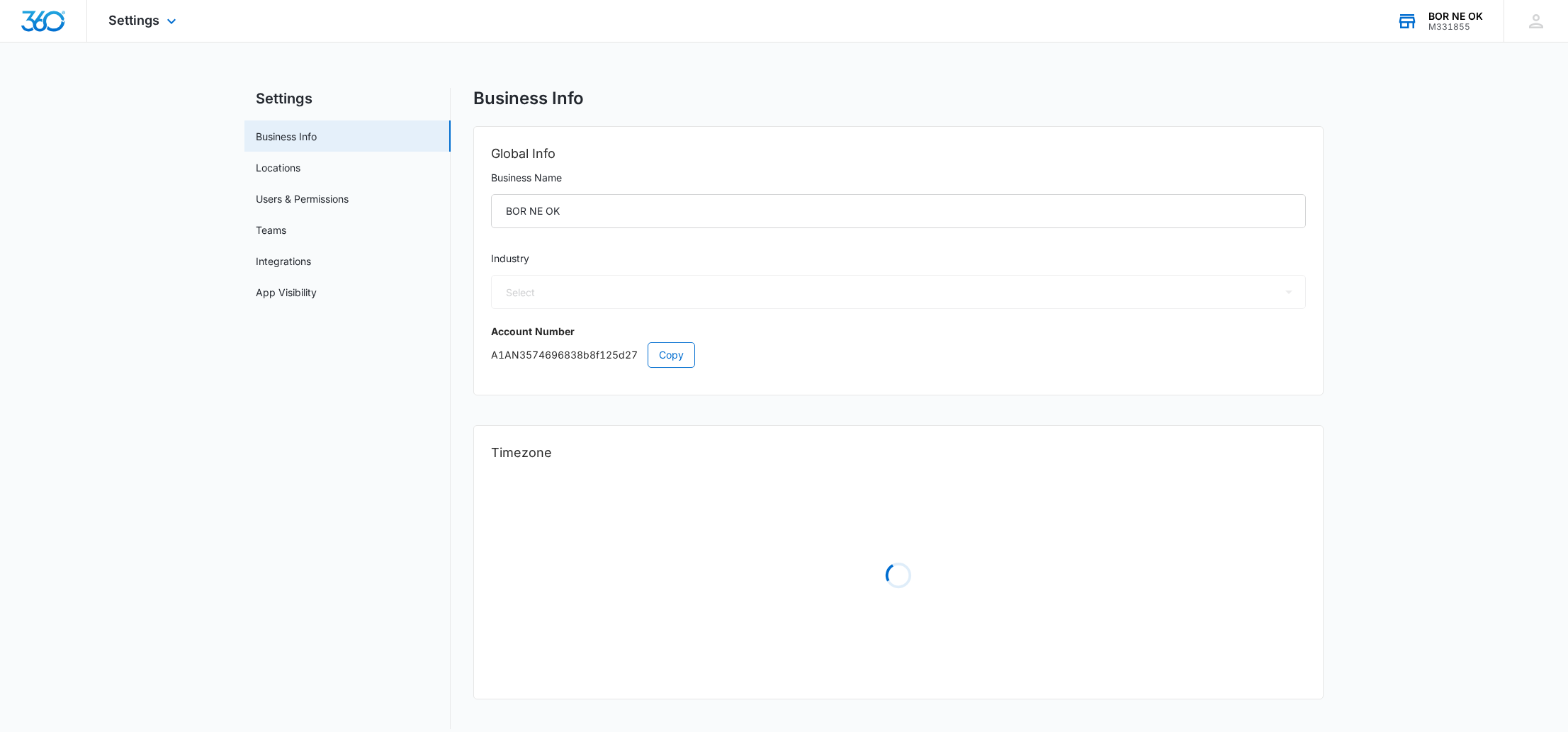
select select "4"
select select "US"
select select "America/[GEOGRAPHIC_DATA]"
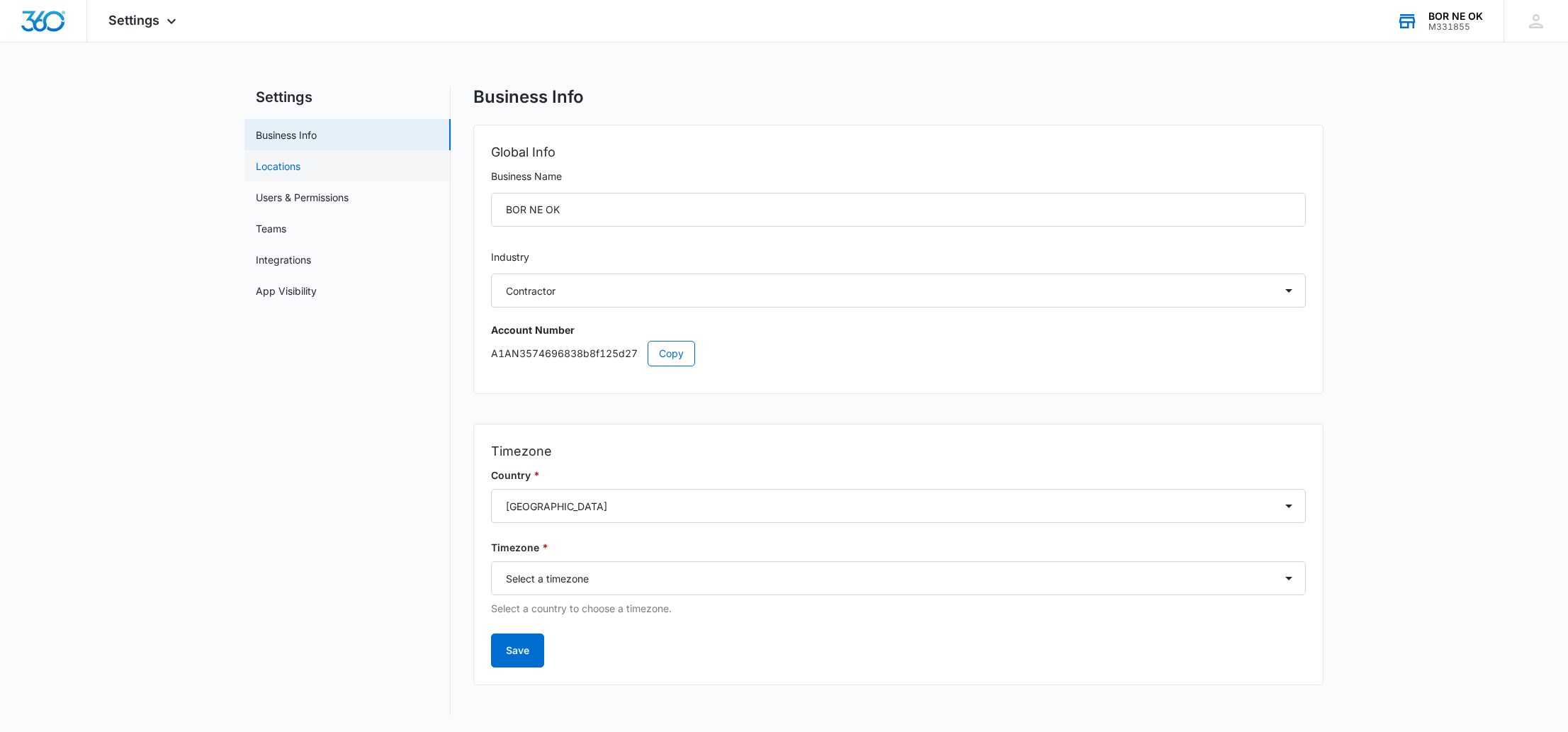
click at [292, 159] on link "Locations" at bounding box center [278, 166] width 45 height 15
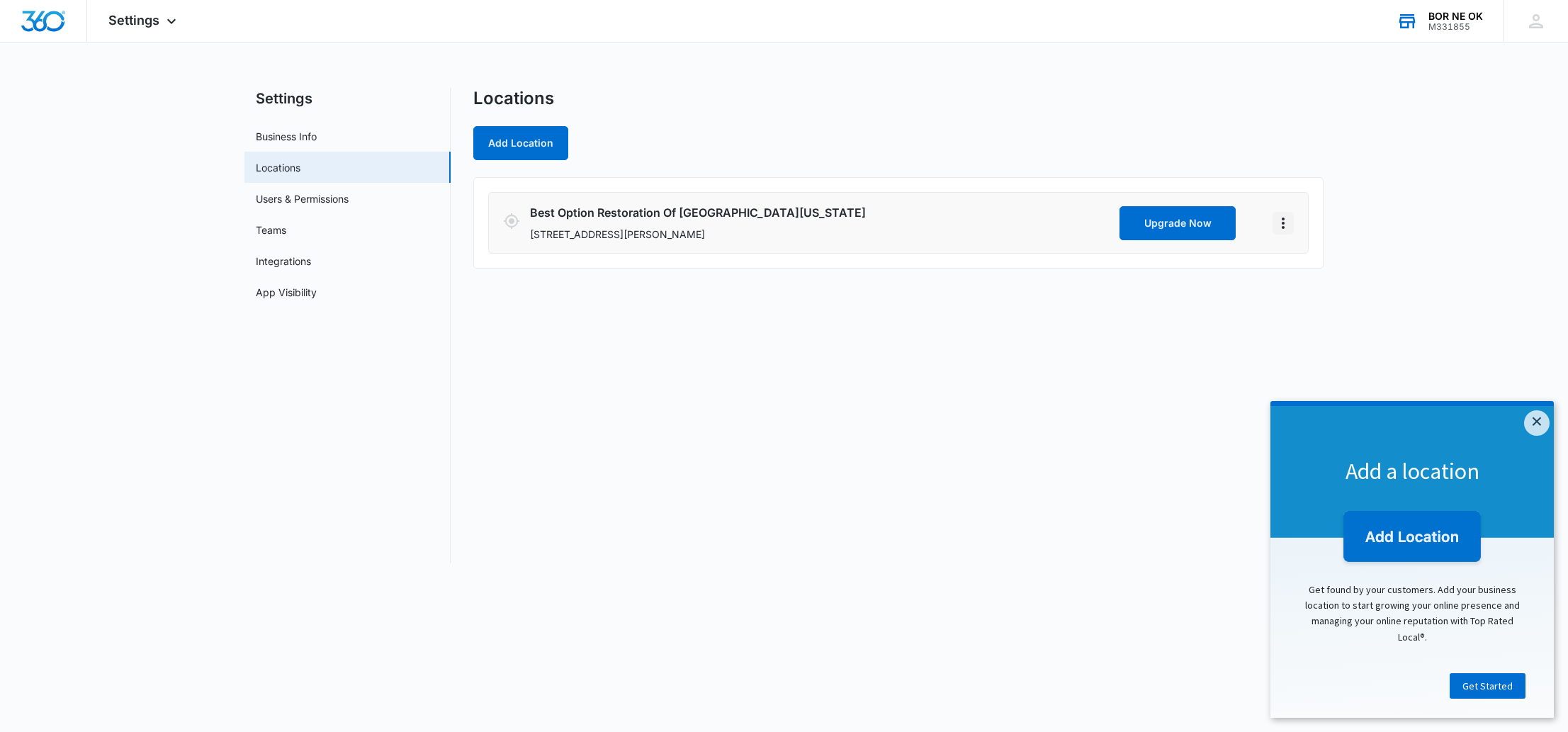
click at [1288, 223] on icon "Actions" at bounding box center [1283, 223] width 17 height 17
click at [1291, 264] on link "Edit" at bounding box center [1300, 262] width 17 height 12
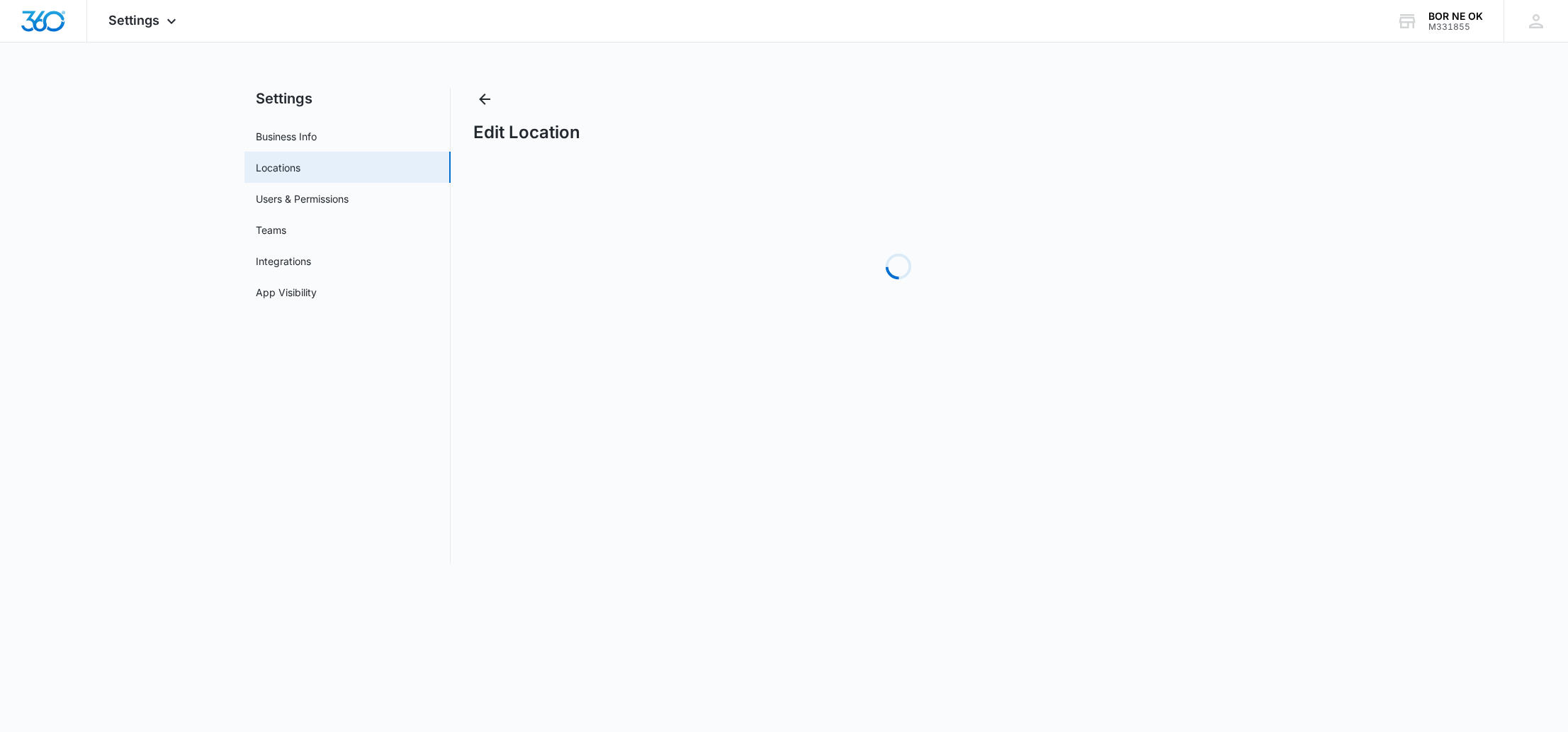
select select "[US_STATE]"
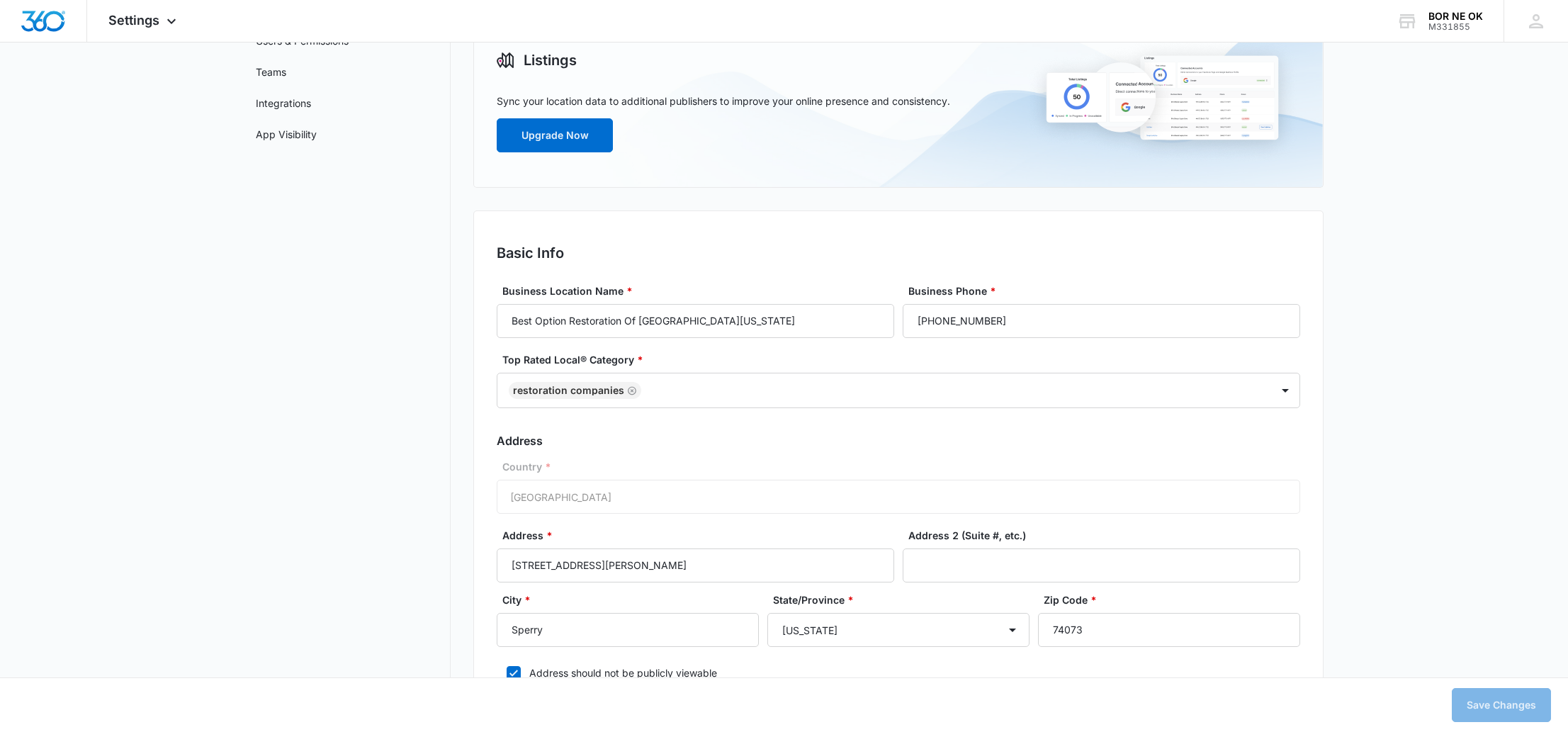
scroll to position [159, 0]
click at [938, 314] on input "[PHONE_NUMBER]" at bounding box center [1102, 320] width 398 height 34
paste input "729-2837"
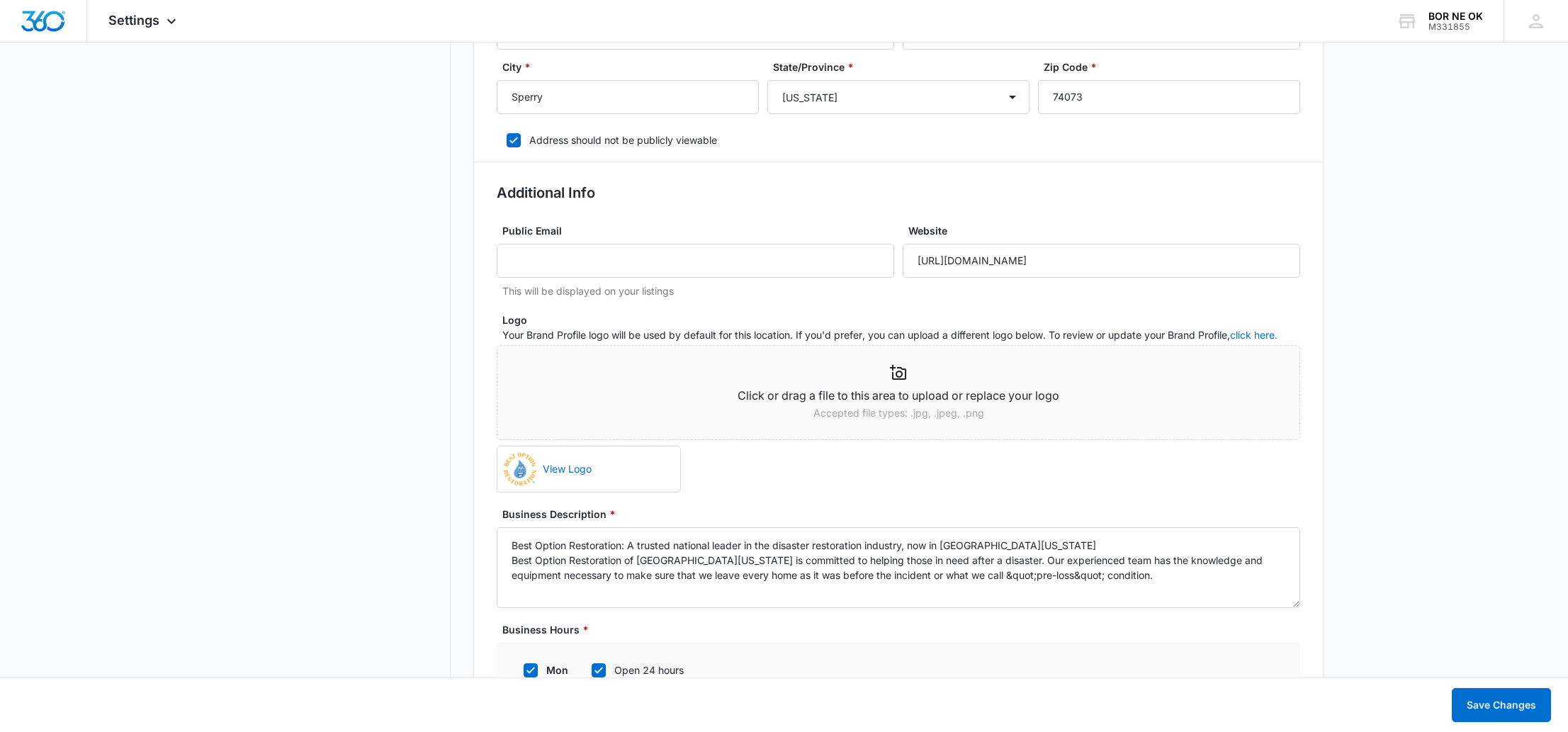
scroll to position [696, 0]
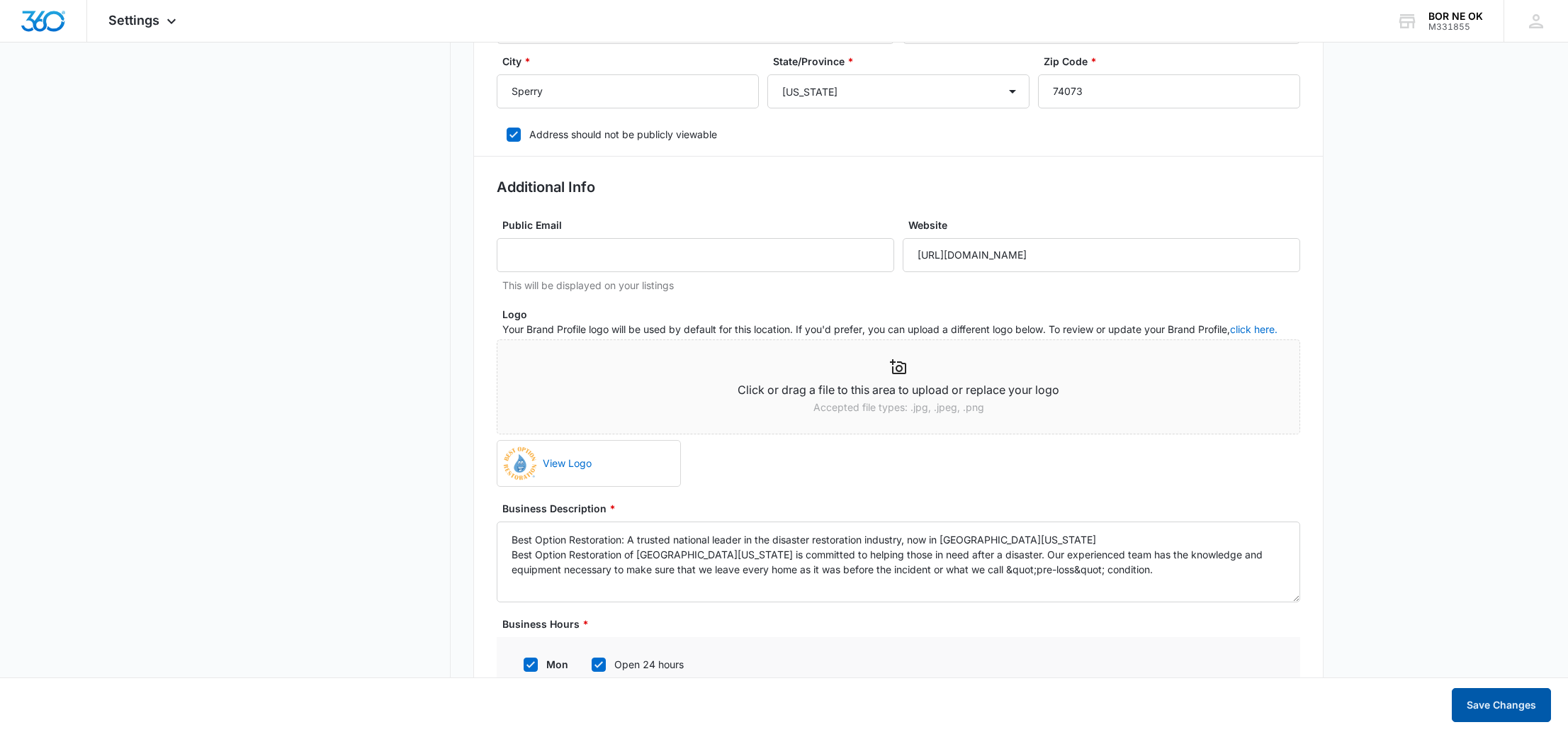
type input "[PHONE_NUMBER]"
click at [1489, 702] on button "Save Changes" at bounding box center [1502, 705] width 99 height 34
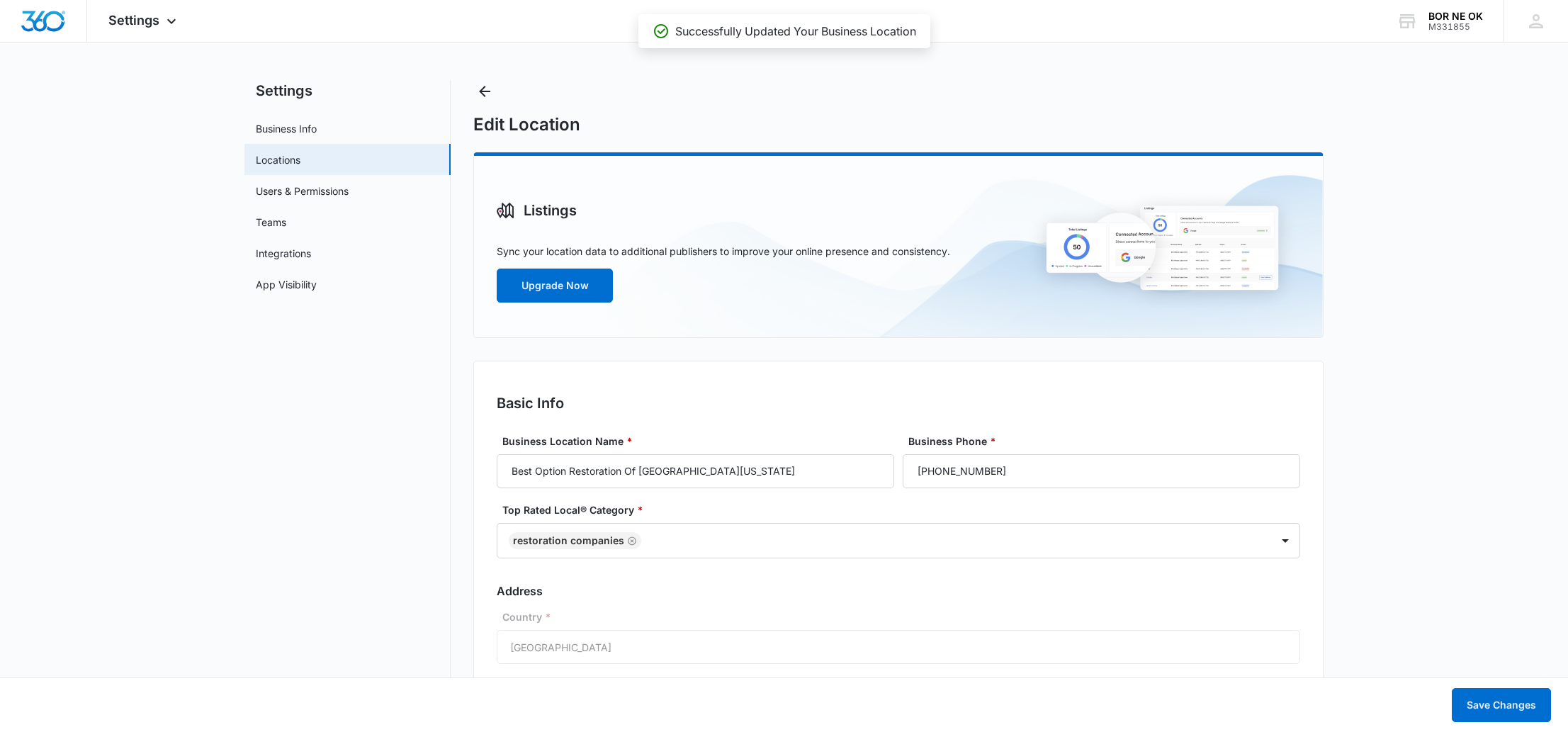
scroll to position [0, 0]
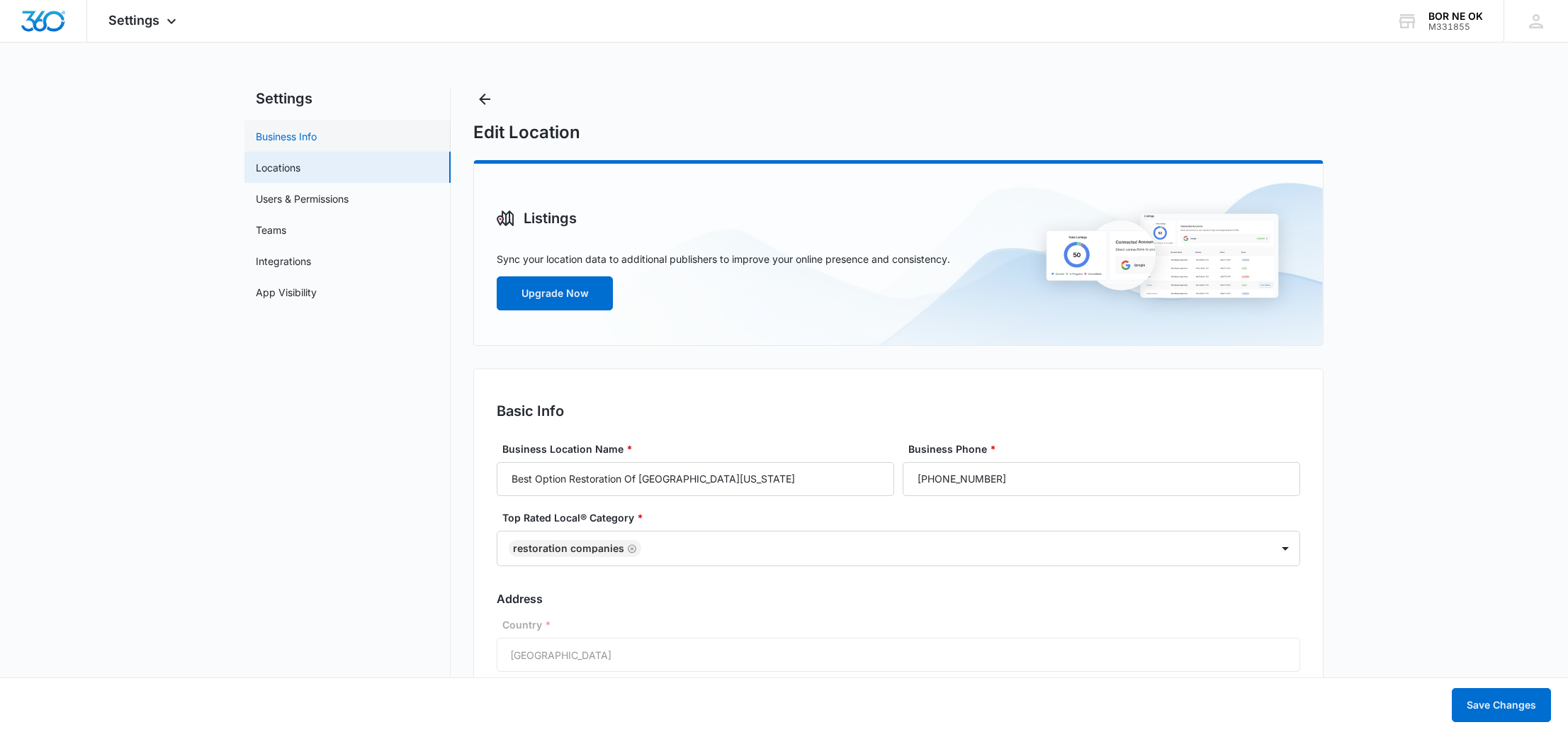
click at [316, 133] on link "Business Info" at bounding box center [287, 137] width 61 height 15
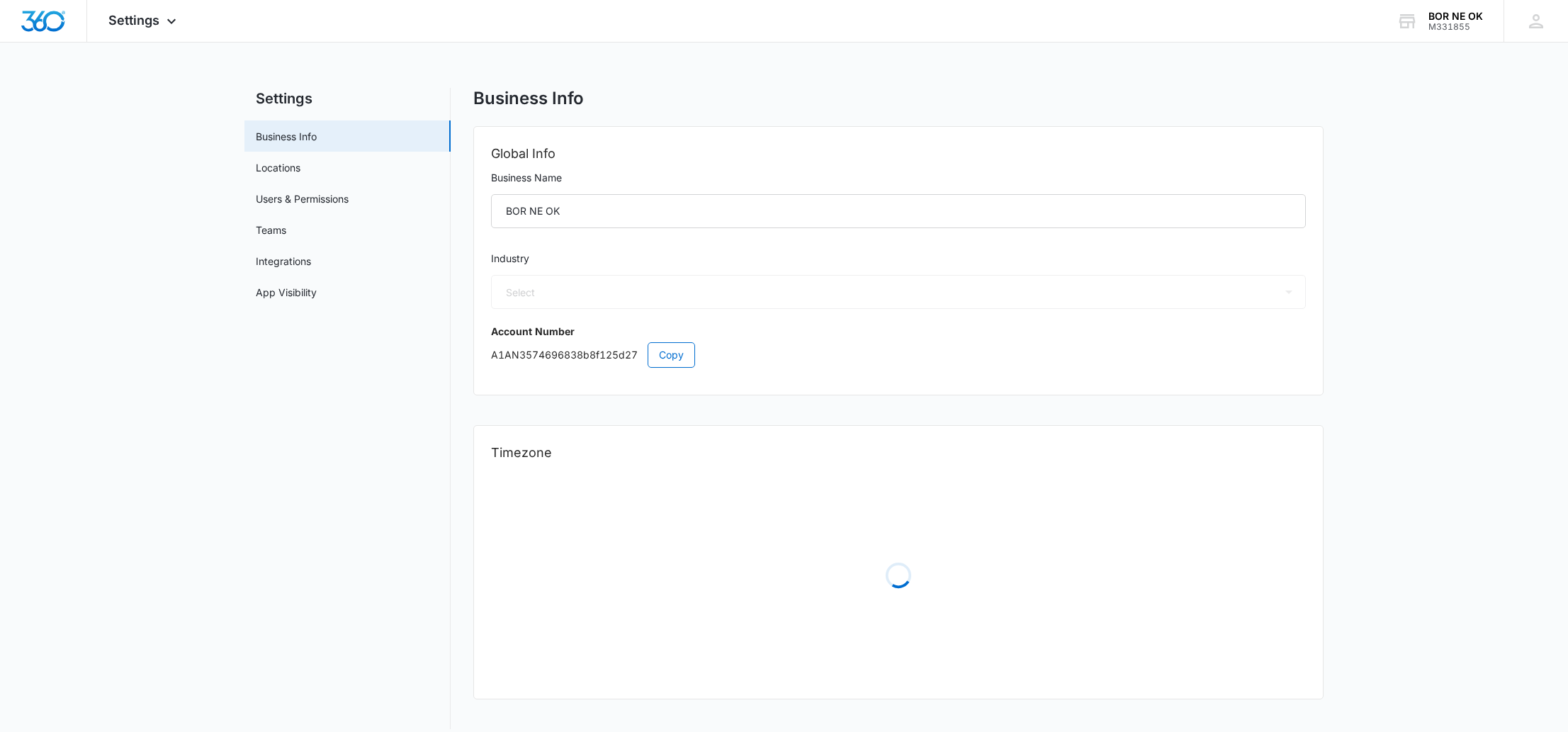
select select "4"
select select "US"
select select "America/[GEOGRAPHIC_DATA]"
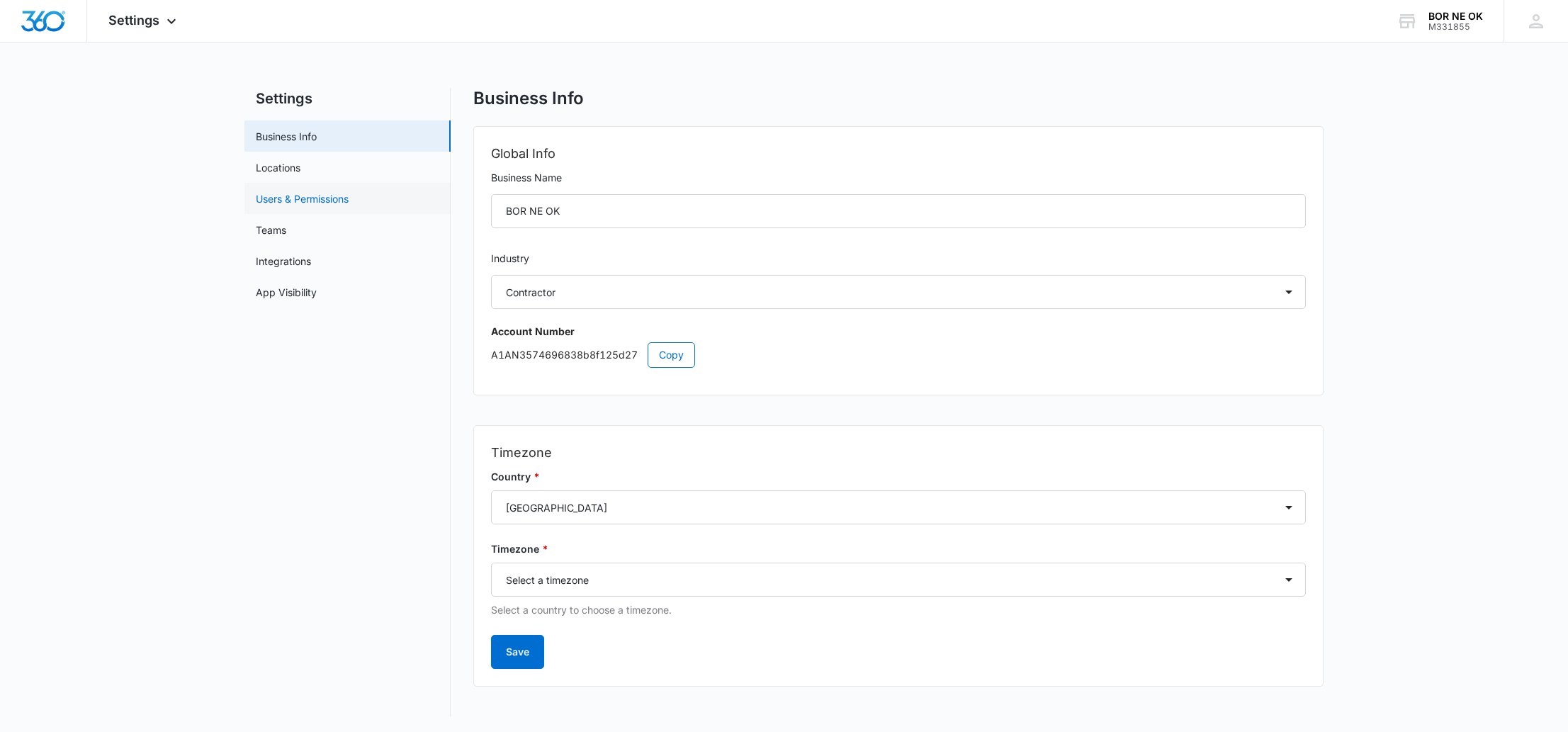
click at [321, 203] on link "Users & Permissions" at bounding box center [302, 199] width 93 height 15
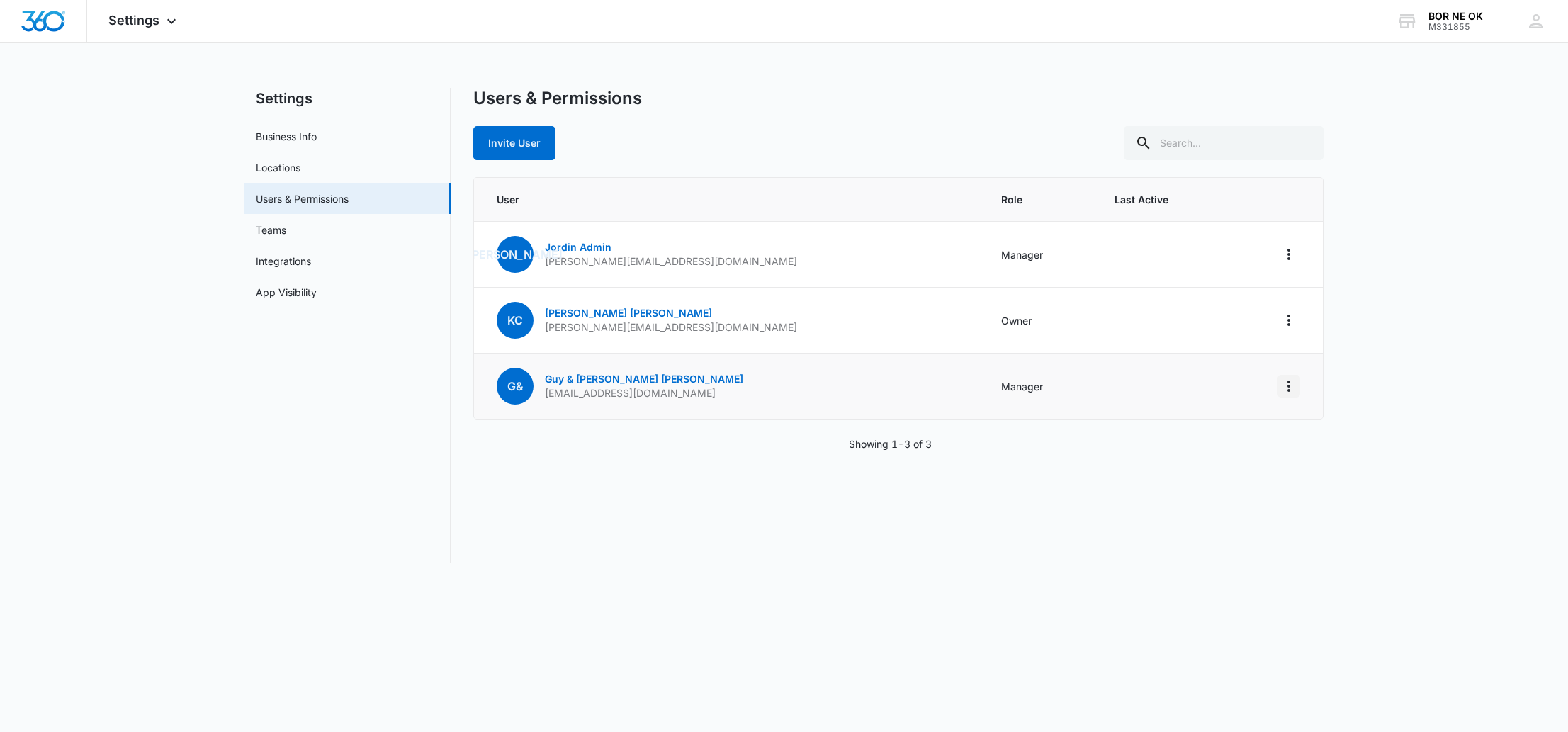
click at [1287, 389] on icon "Actions" at bounding box center [1288, 386] width 2 height 12
click at [572, 373] on link "Guy & Regina Bogar" at bounding box center [644, 378] width 199 height 12
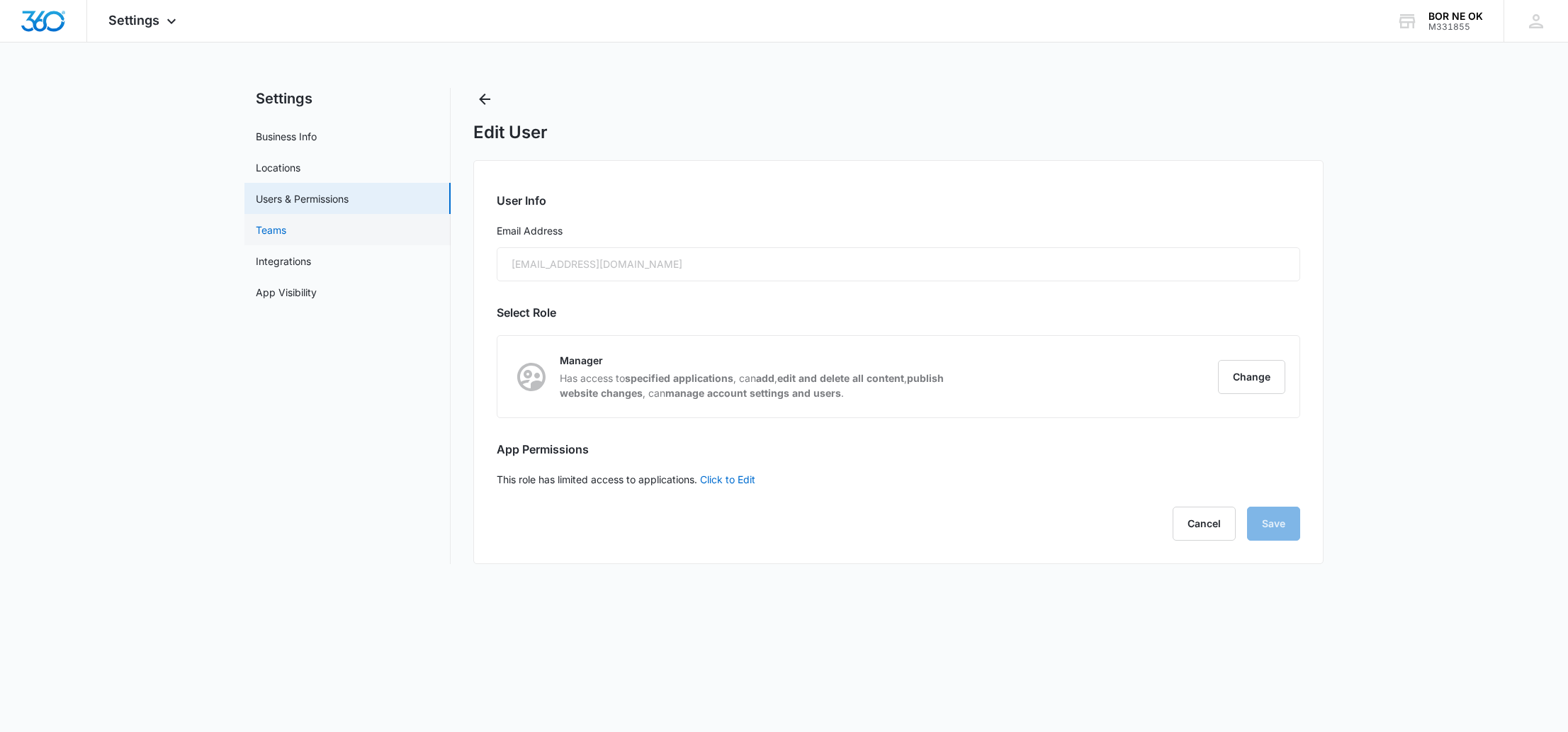
click at [287, 223] on link "Teams" at bounding box center [271, 230] width 31 height 15
click at [316, 289] on link "App Visibility" at bounding box center [287, 292] width 61 height 15
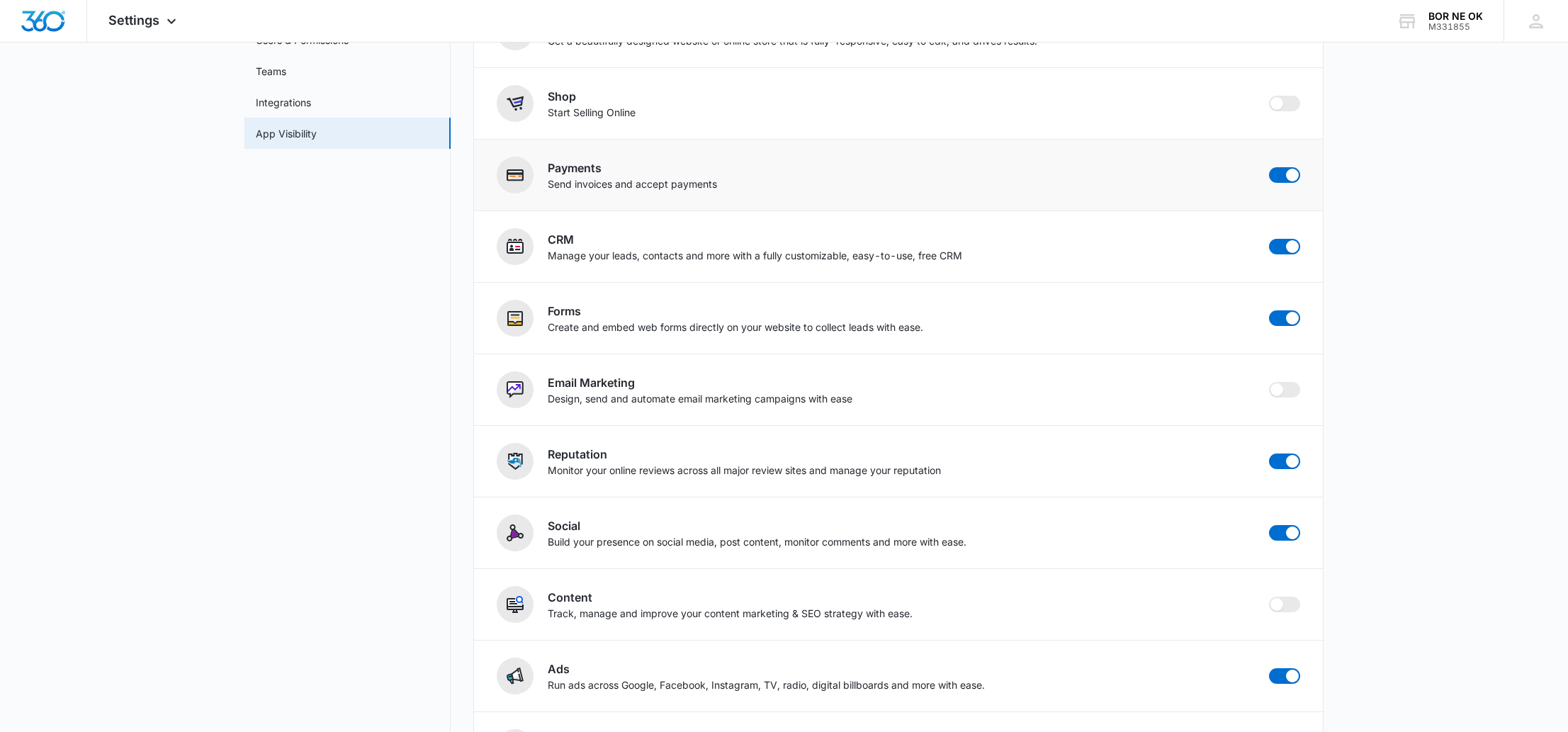
scroll to position [228, 0]
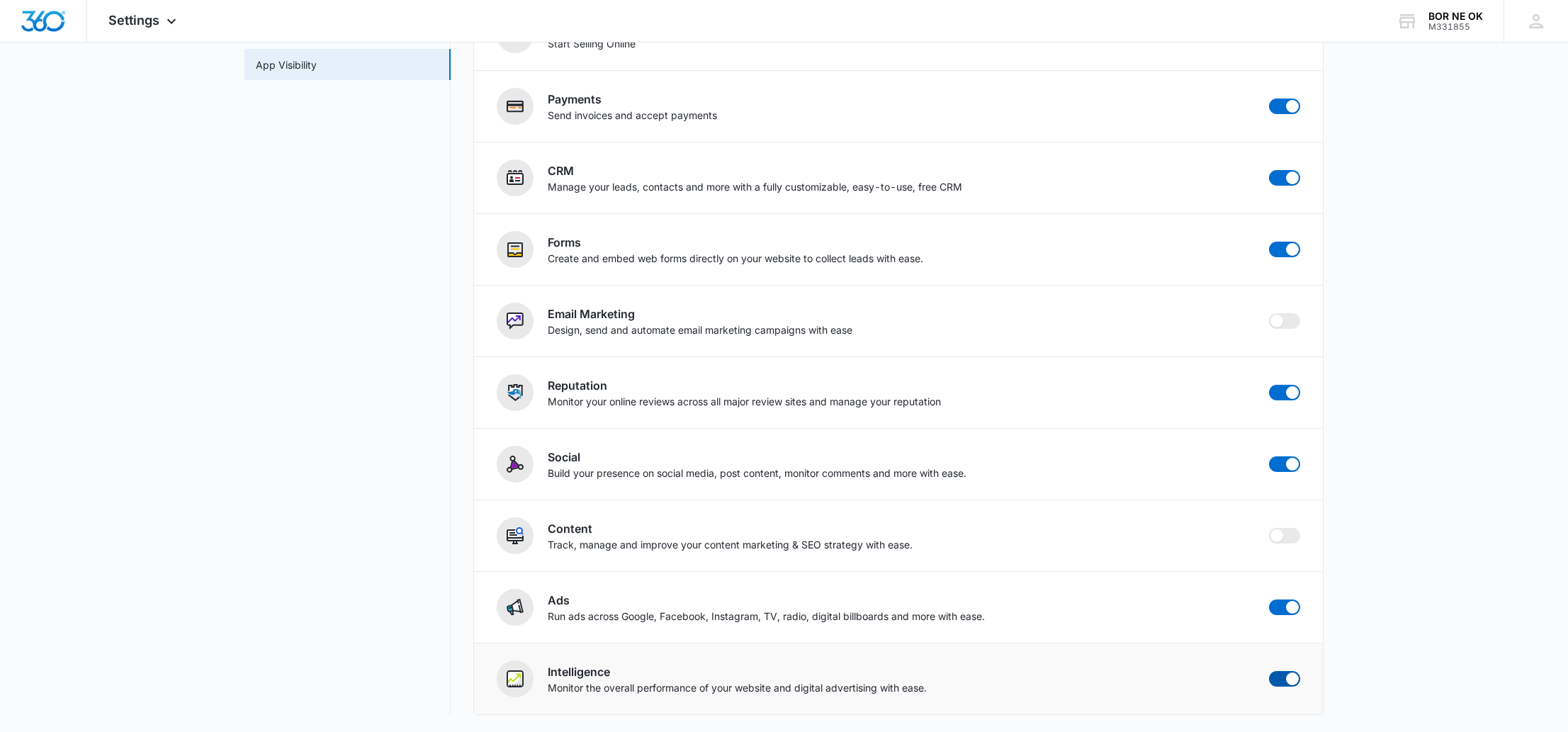
click at [1292, 679] on span at bounding box center [1292, 678] width 12 height 12
click at [1269, 671] on input "checkbox" at bounding box center [1268, 670] width 1 height 1
click at [1276, 682] on span at bounding box center [1276, 678] width 12 height 12
click at [1269, 671] on input "checkbox" at bounding box center [1268, 670] width 1 height 1
click at [1284, 680] on span at bounding box center [1285, 678] width 31 height 16
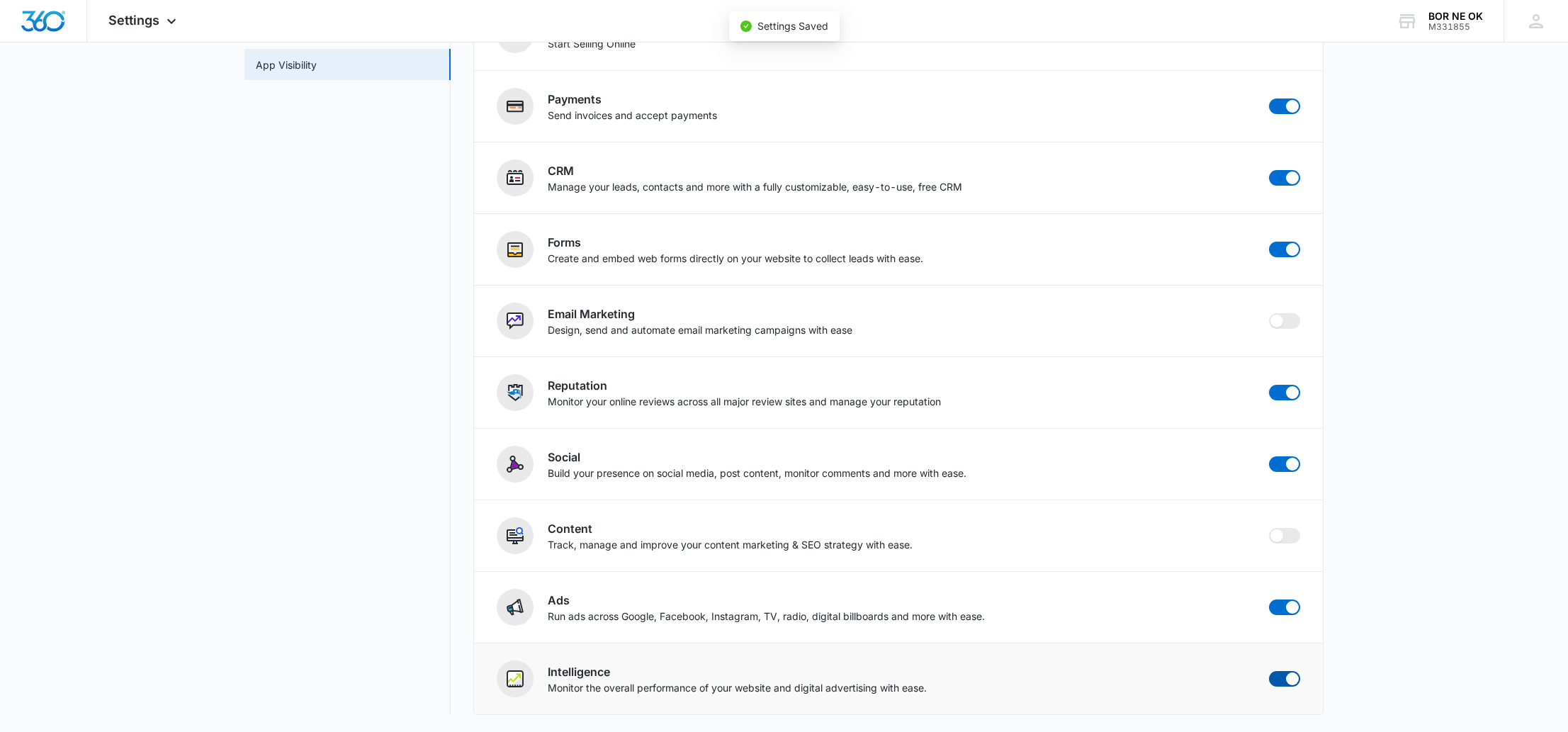
click at [1269, 671] on input "checkbox" at bounding box center [1268, 670] width 1 height 1
checkbox input "false"
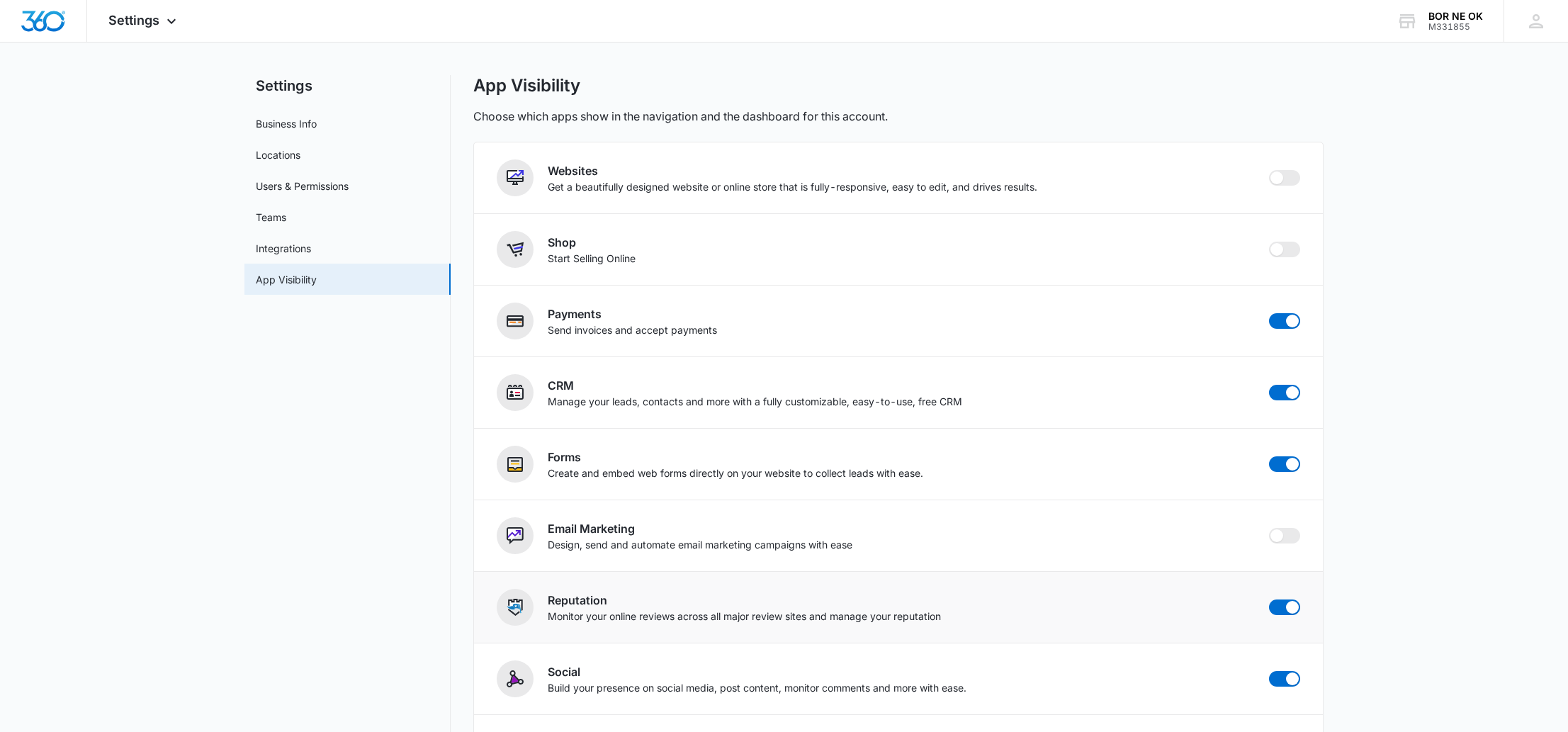
scroll to position [0, 0]
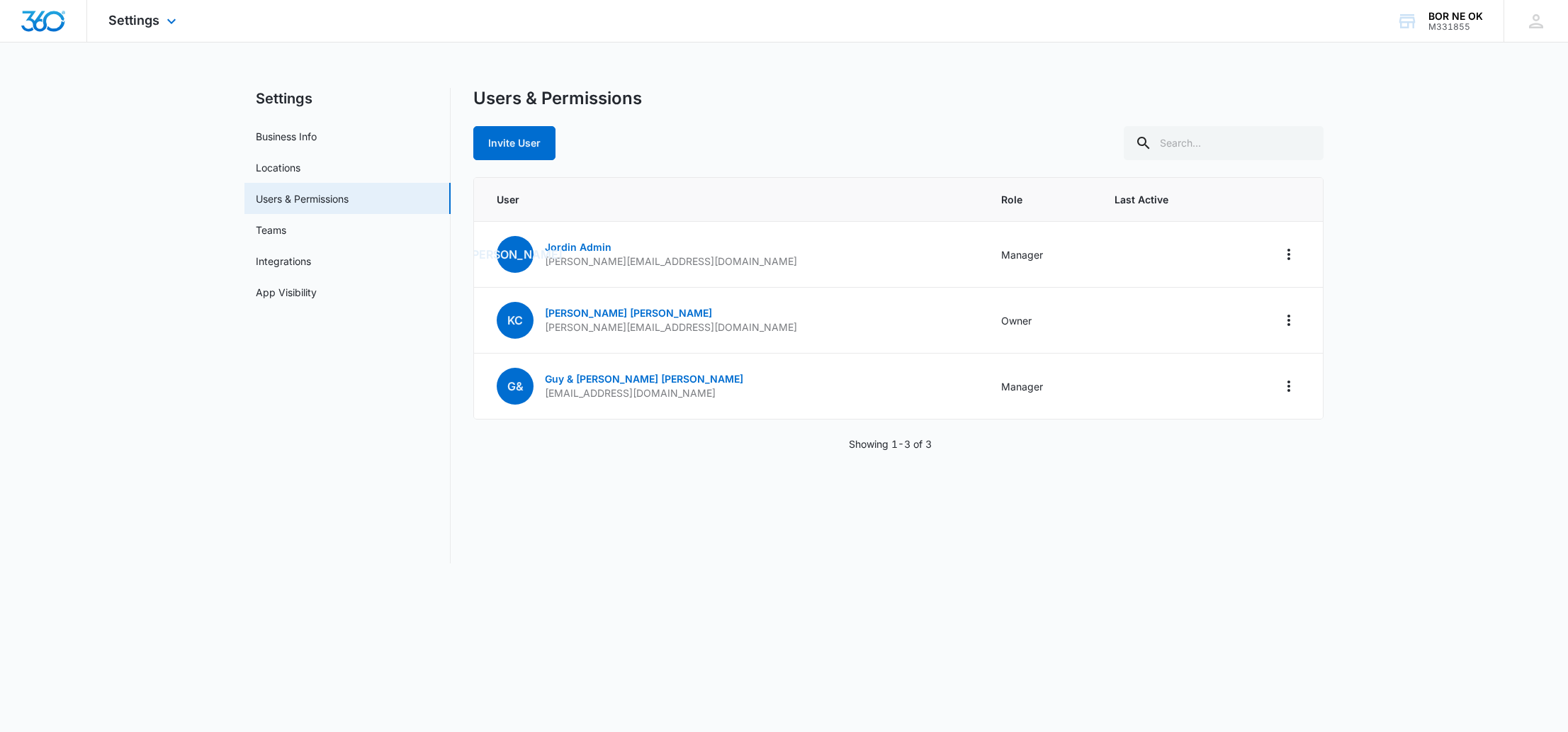
select select "4"
select select "US"
select select "America/[GEOGRAPHIC_DATA]"
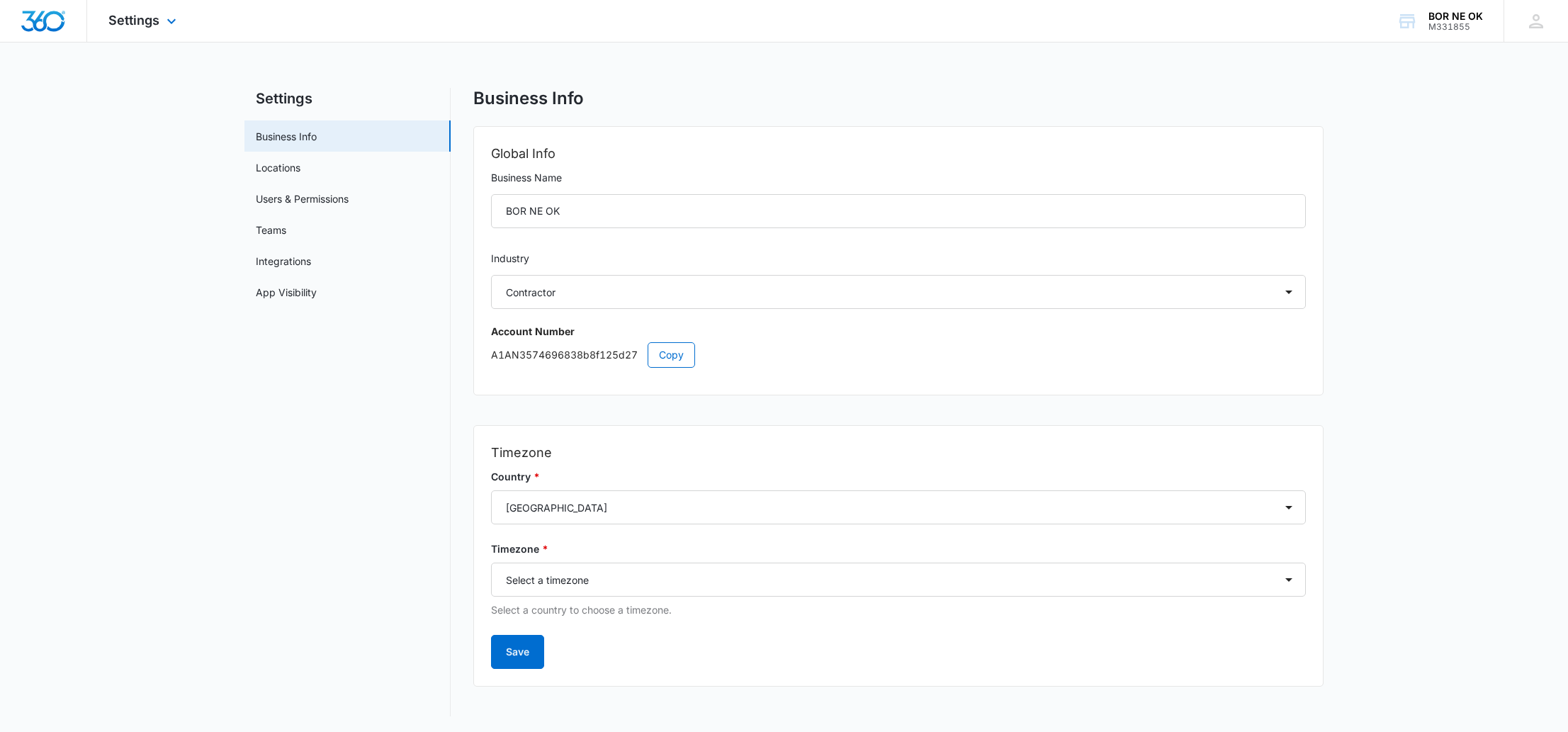
select select "Oklahoma"
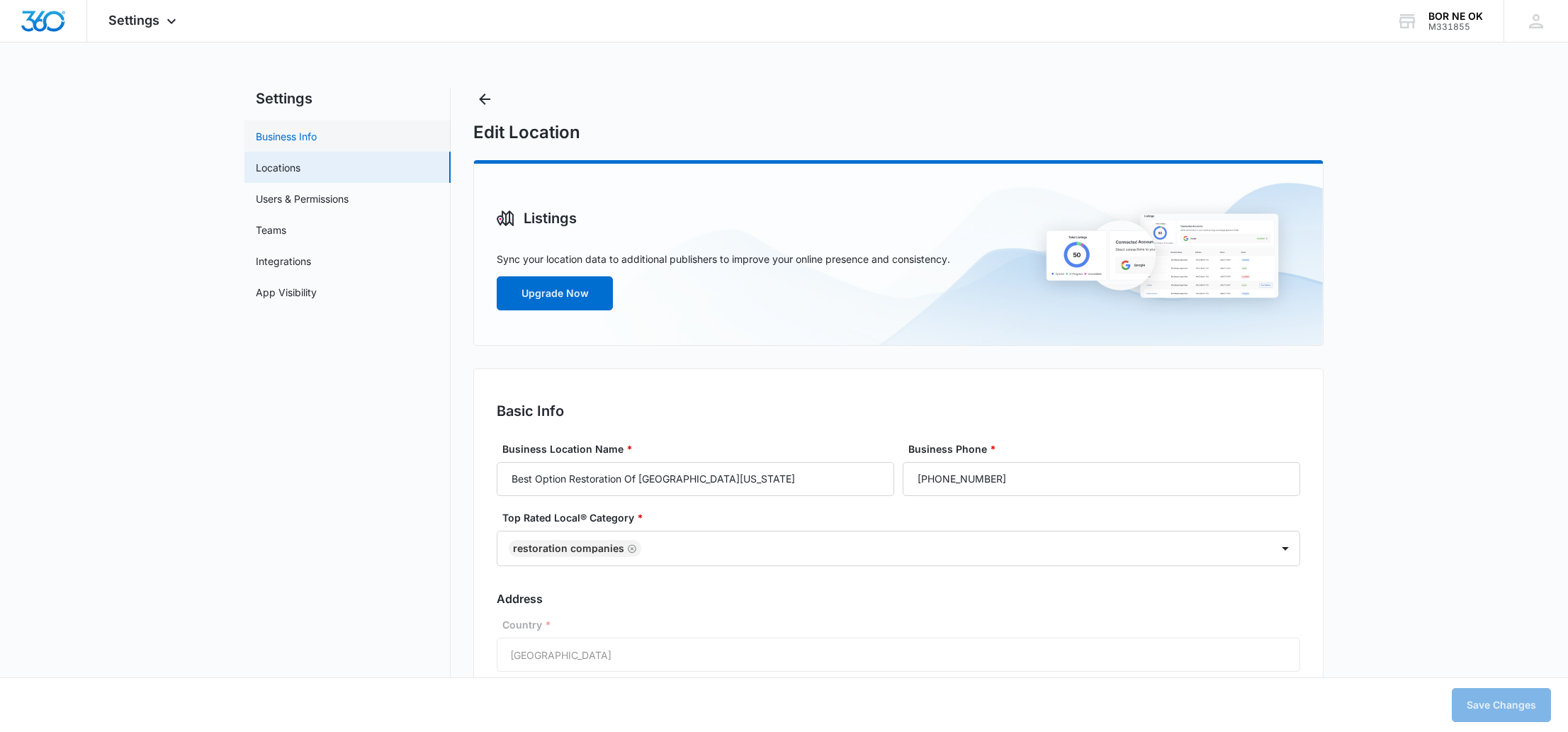
click at [292, 135] on link "Business Info" at bounding box center [287, 137] width 61 height 15
select select "4"
select select "US"
select select "America/[GEOGRAPHIC_DATA]"
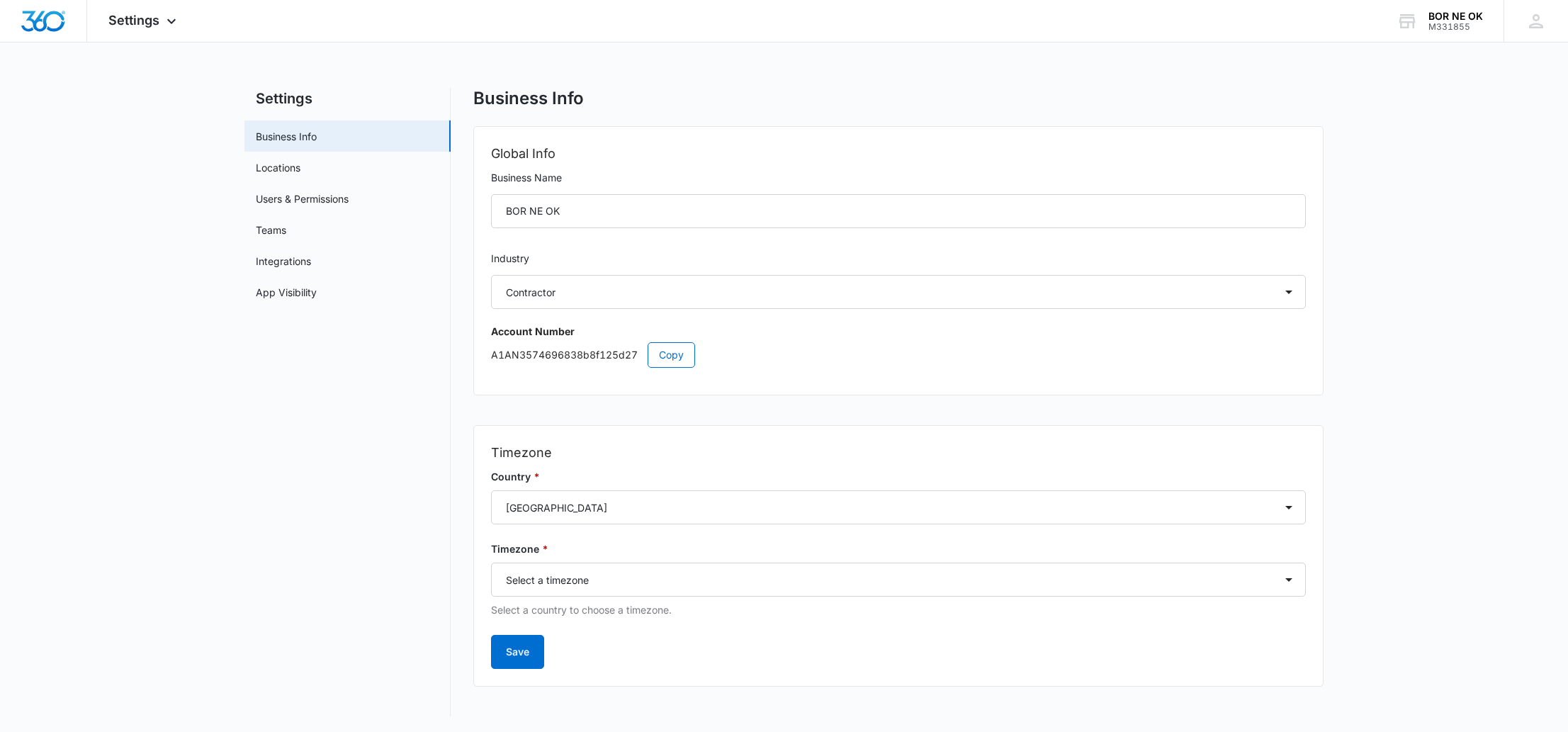
scroll to position [2, 0]
